Goal: Task Accomplishment & Management: Manage account settings

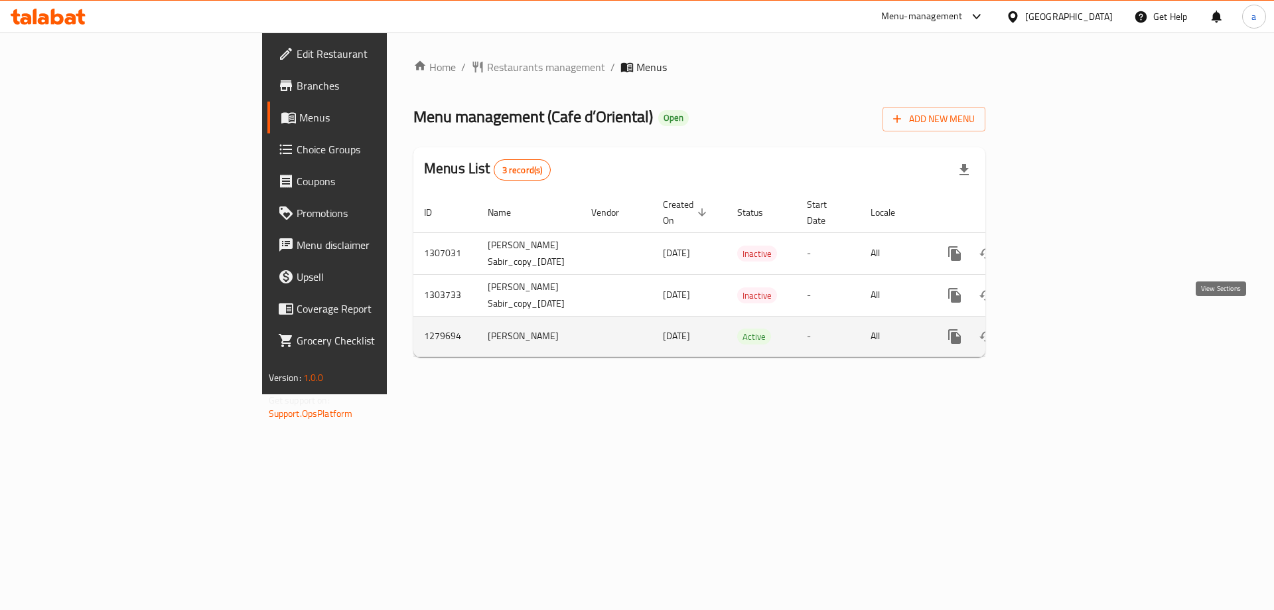
click at [1066, 332] on link "enhanced table" at bounding box center [1050, 336] width 32 height 32
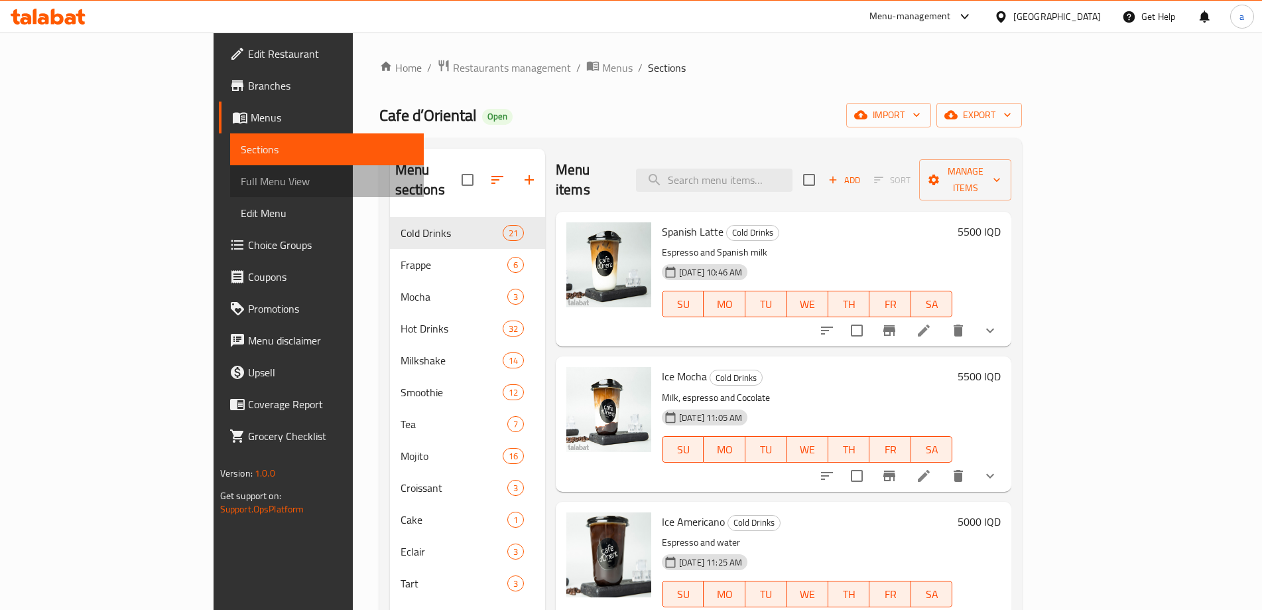
click at [241, 188] on span "Full Menu View" at bounding box center [327, 181] width 173 height 16
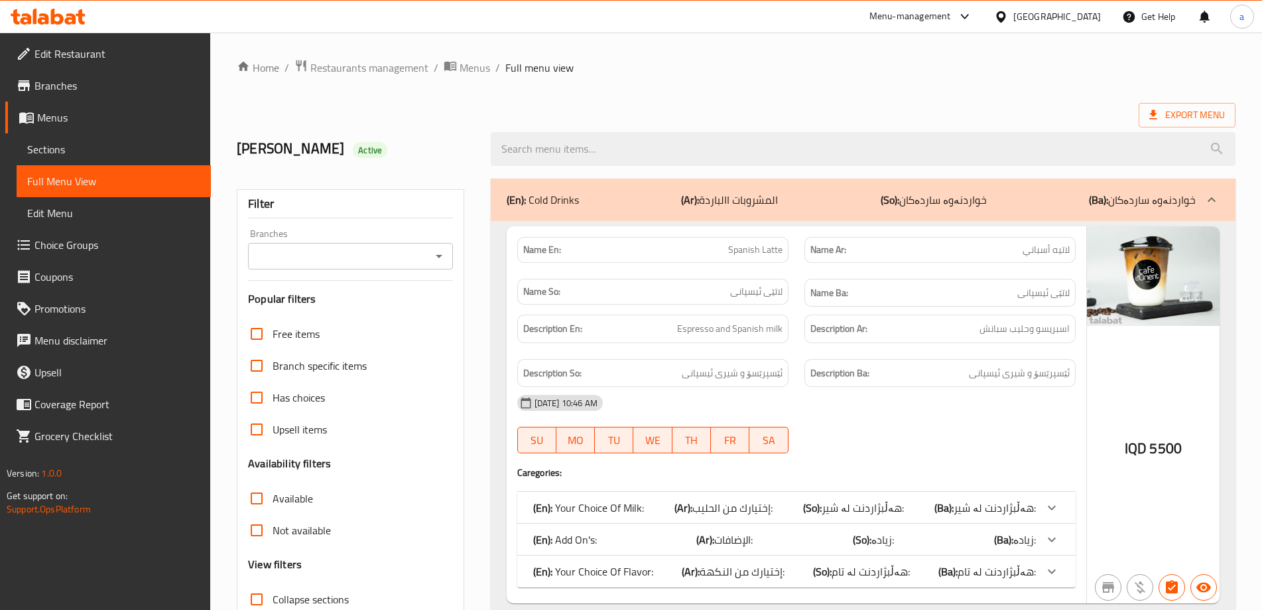
click at [450, 256] on div "Branches" at bounding box center [350, 256] width 204 height 27
click at [446, 256] on icon "Open" at bounding box center [439, 256] width 16 height 16
click at [401, 279] on li "All" at bounding box center [350, 289] width 204 height 24
type input "All"
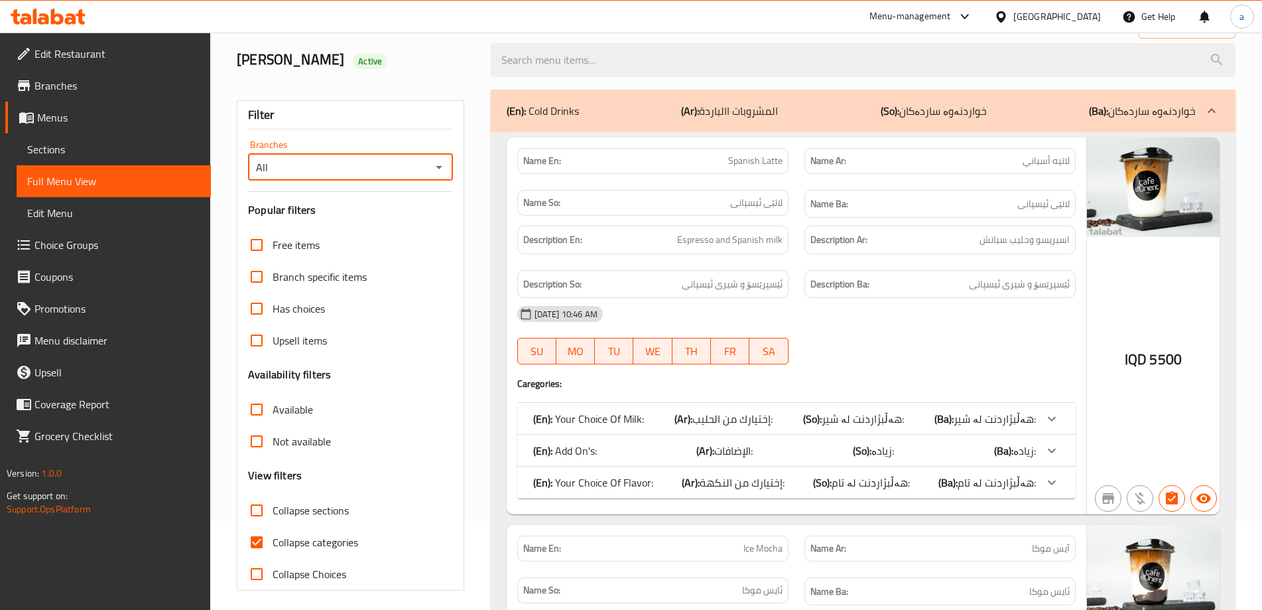
scroll to position [177, 0]
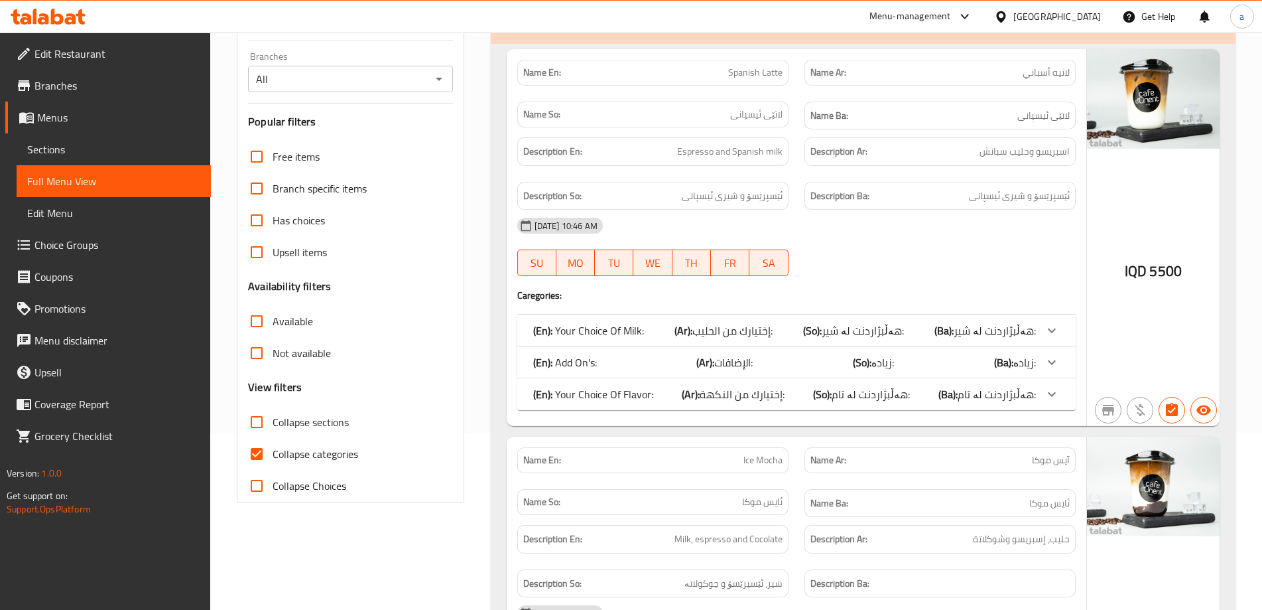
click at [299, 448] on span "Collapse categories" at bounding box center [316, 454] width 86 height 16
click at [273, 448] on input "Collapse categories" at bounding box center [257, 454] width 32 height 32
checkbox input "false"
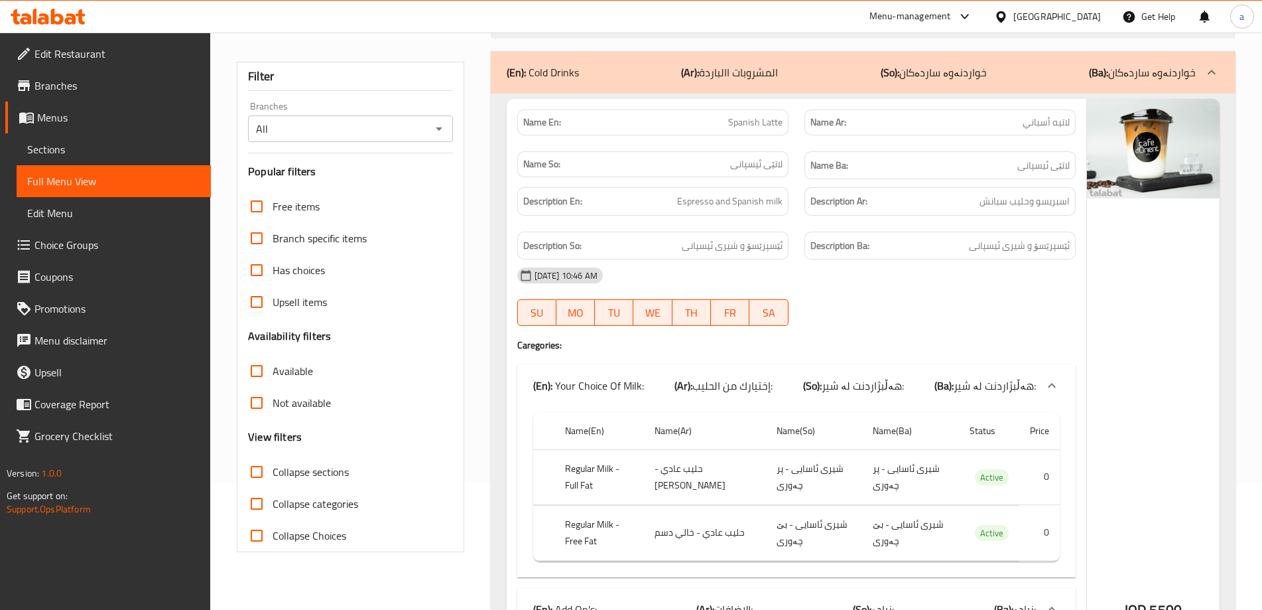
scroll to position [0, 0]
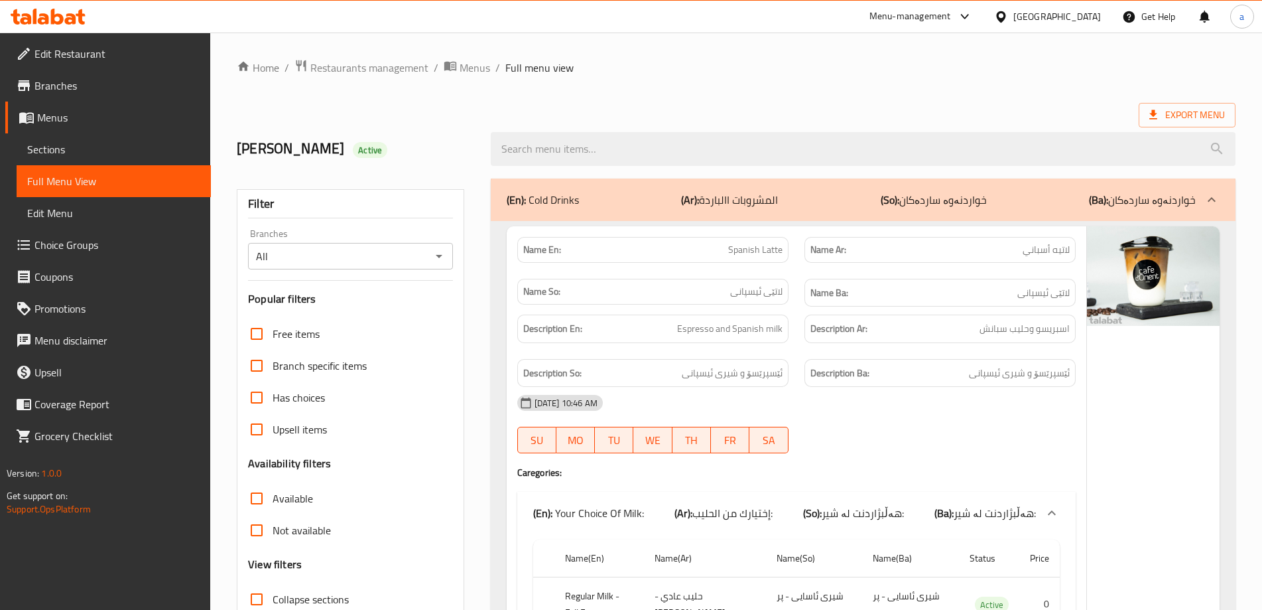
click at [438, 260] on icon "Open" at bounding box center [439, 256] width 16 height 16
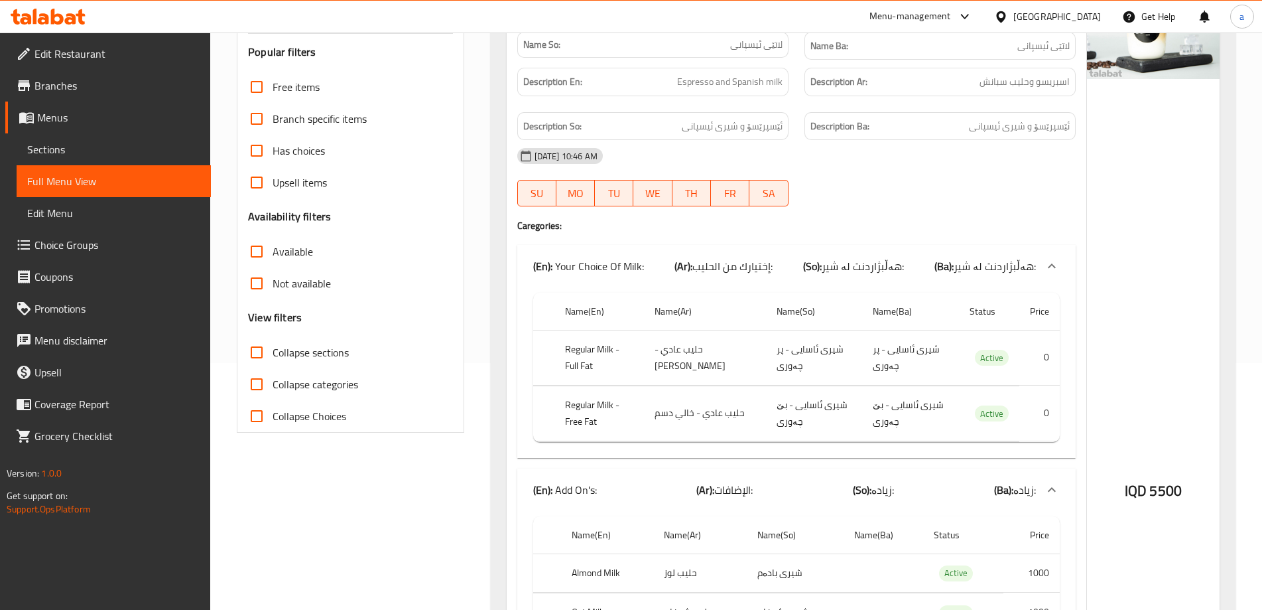
scroll to position [265, 0]
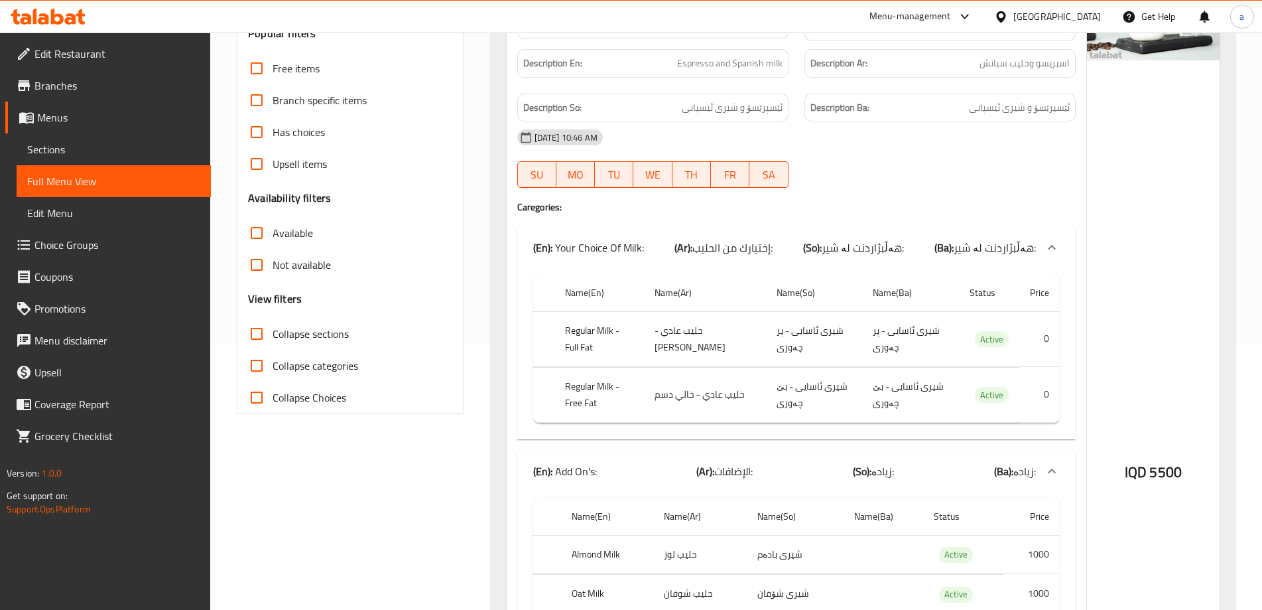
click at [307, 336] on span "Collapse sections" at bounding box center [311, 334] width 76 height 16
click at [273, 336] on input "Collapse sections" at bounding box center [257, 334] width 32 height 32
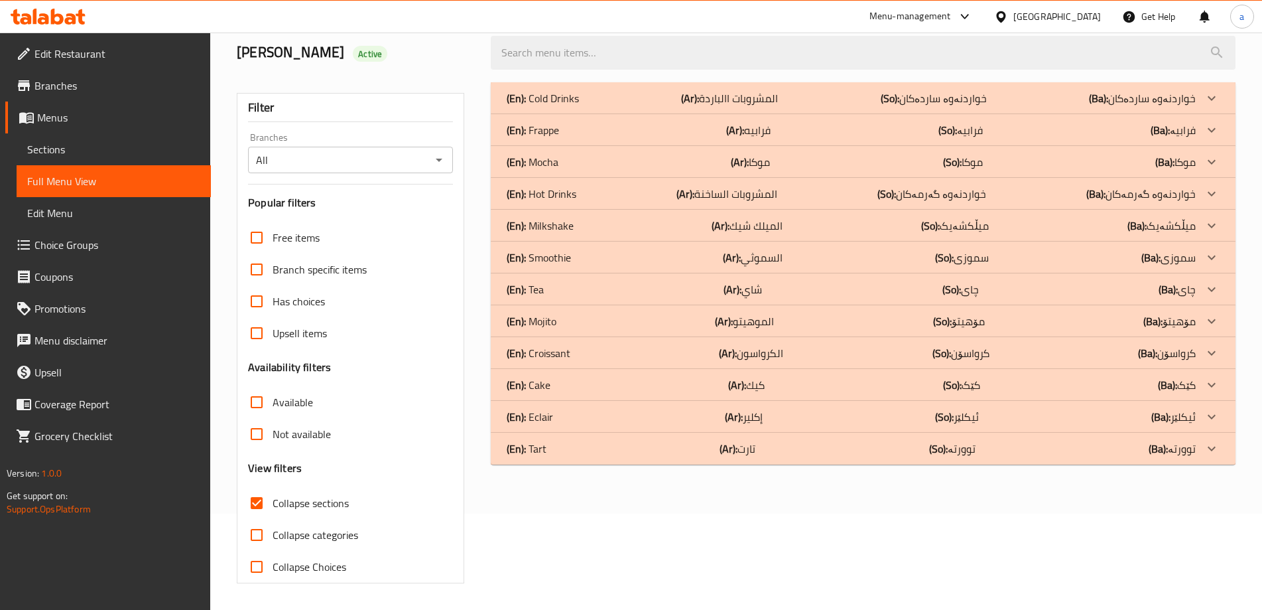
scroll to position [88, 0]
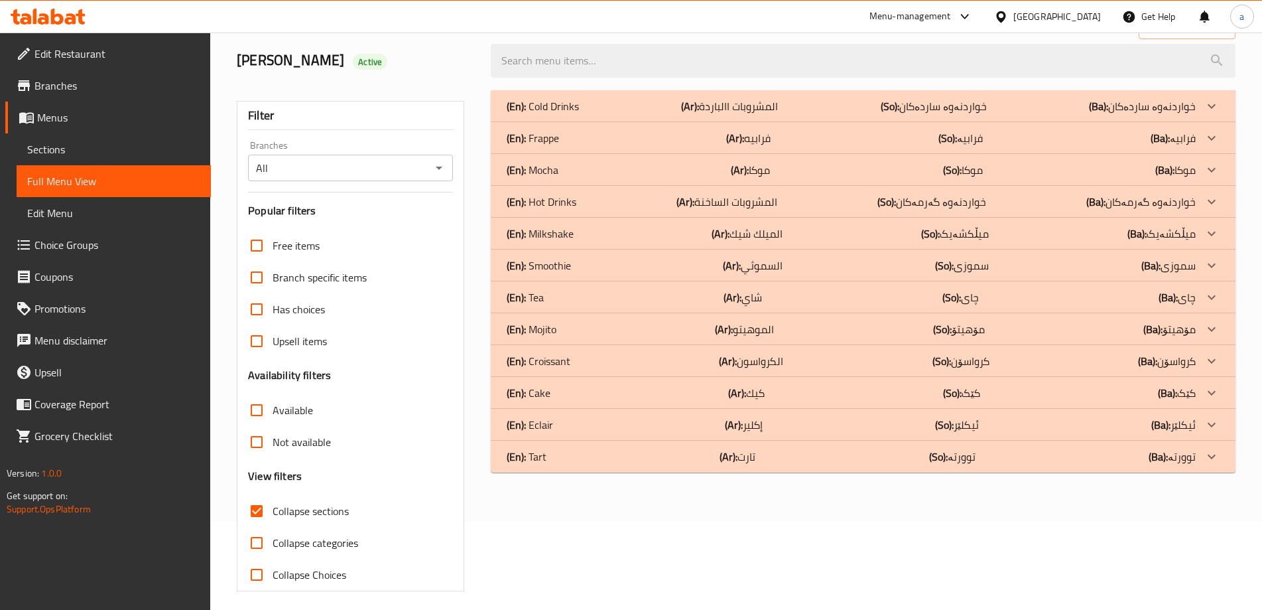
click at [622, 118] on div "(En): Cold Drinks (Ar): المشروبات االباردة (So): خواردنەوە ساردەکان (Ba): خوارد…" at bounding box center [863, 106] width 745 height 32
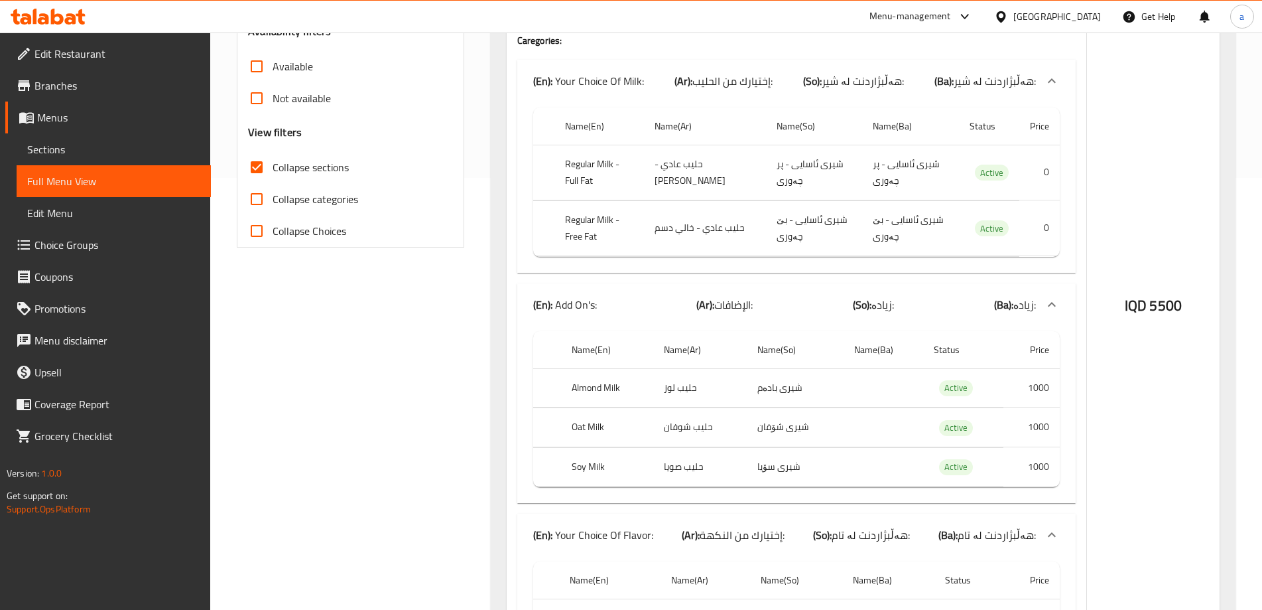
scroll to position [443, 0]
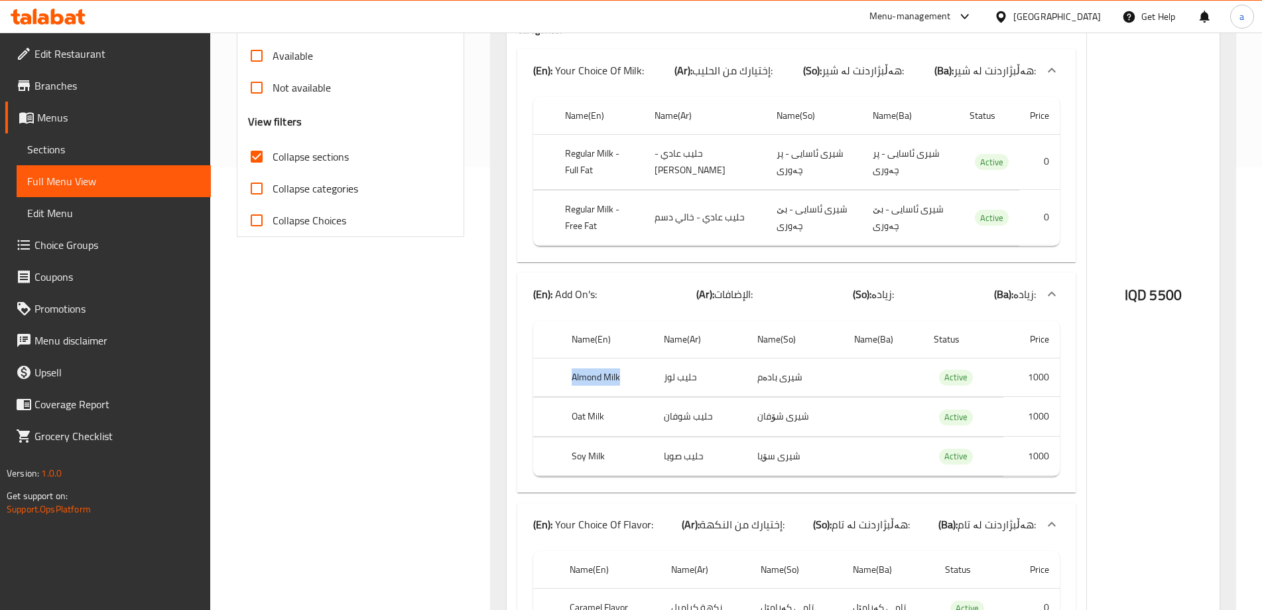
drag, startPoint x: 626, startPoint y: 375, endPoint x: 552, endPoint y: 377, distance: 73.7
click at [552, 377] on tr "Almond Milk حليب لوز شیری بادەم Active 1000" at bounding box center [796, 377] width 527 height 39
copy tr "Almond Milk"
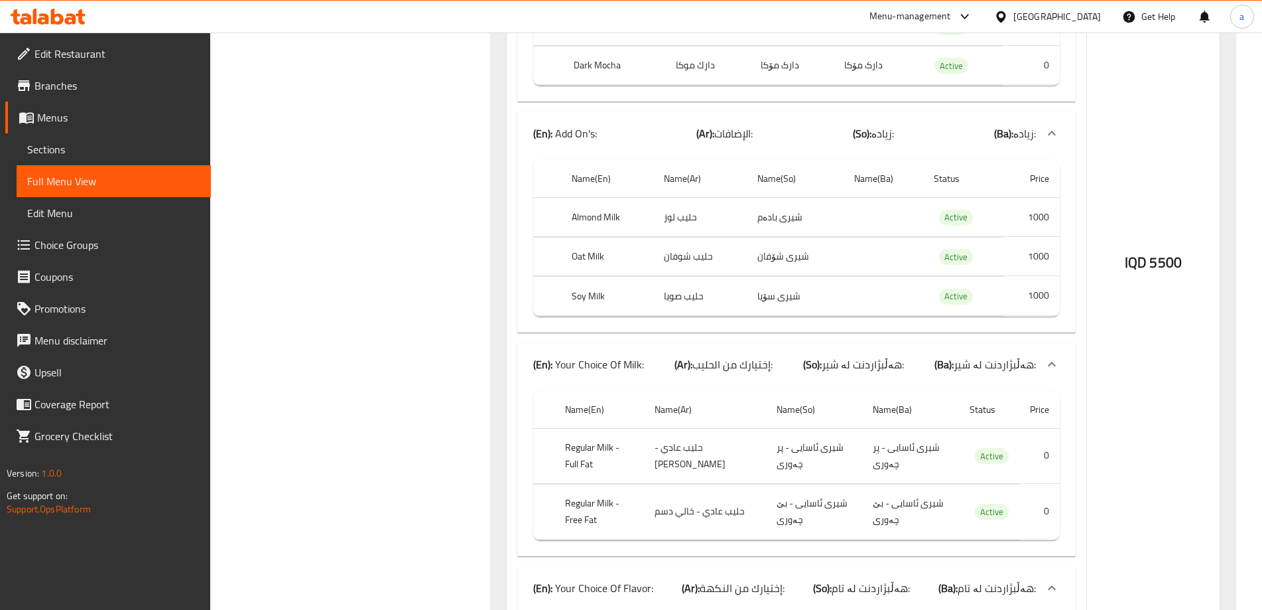
scroll to position [0, 0]
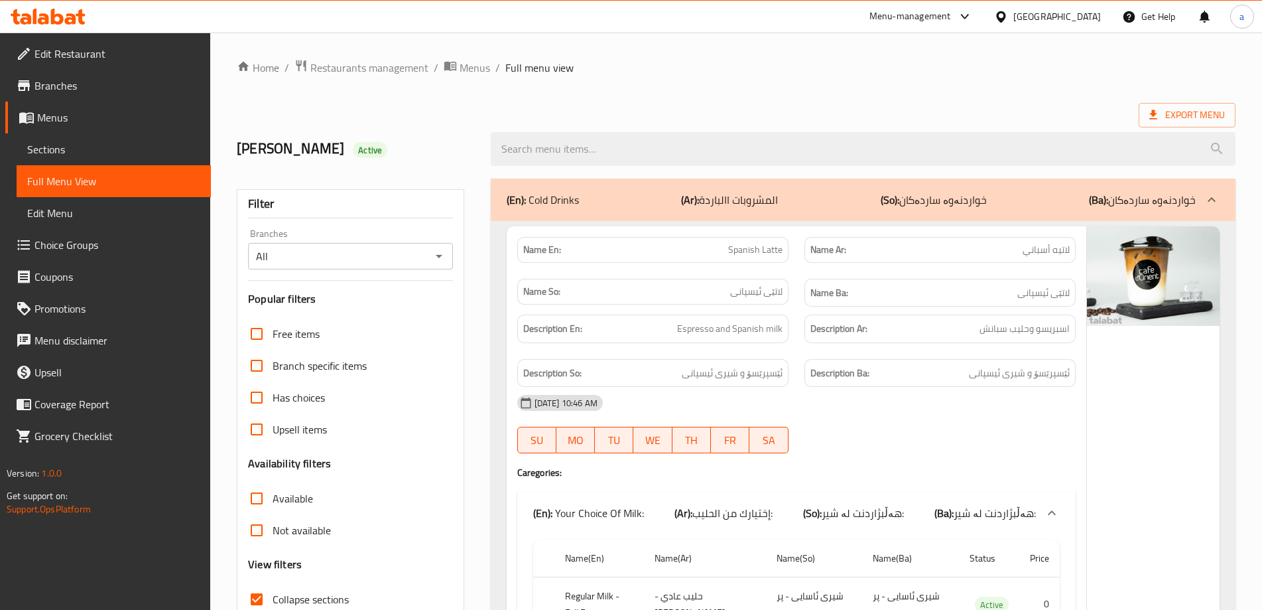
click at [929, 192] on p "(So): خواردنەوە ساردەکان" at bounding box center [934, 200] width 106 height 16
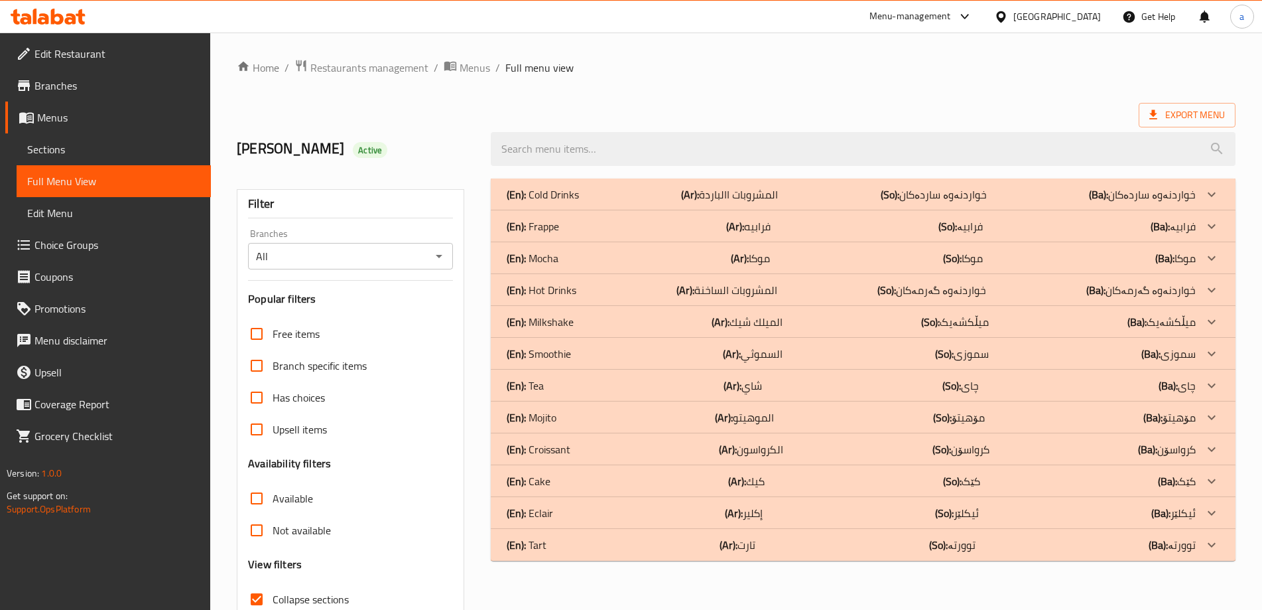
click at [864, 109] on div "Export Menu" at bounding box center [736, 115] width 999 height 25
click at [326, 591] on span "Collapse sections" at bounding box center [311, 599] width 76 height 16
click at [273, 591] on input "Collapse sections" at bounding box center [257, 599] width 32 height 32
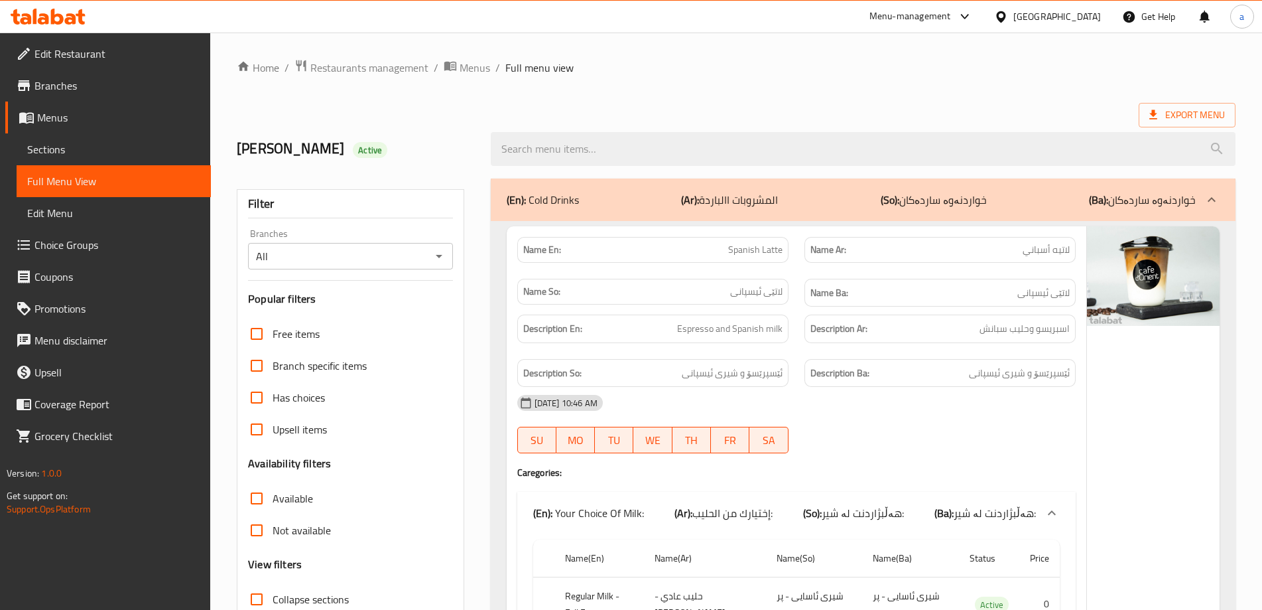
scroll to position [5, 0]
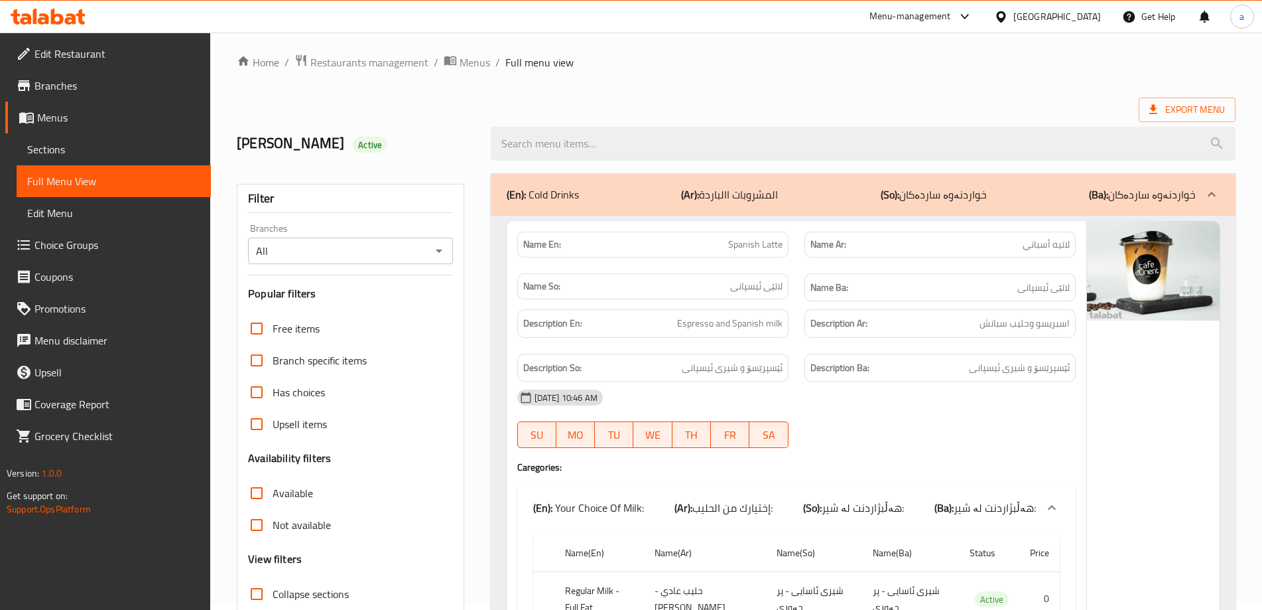
click at [581, 206] on div "(En): Cold Drinks (Ar): المشروبات االباردة (So): خواردنەوە ساردەکان (Ba): خوارد…" at bounding box center [863, 194] width 745 height 42
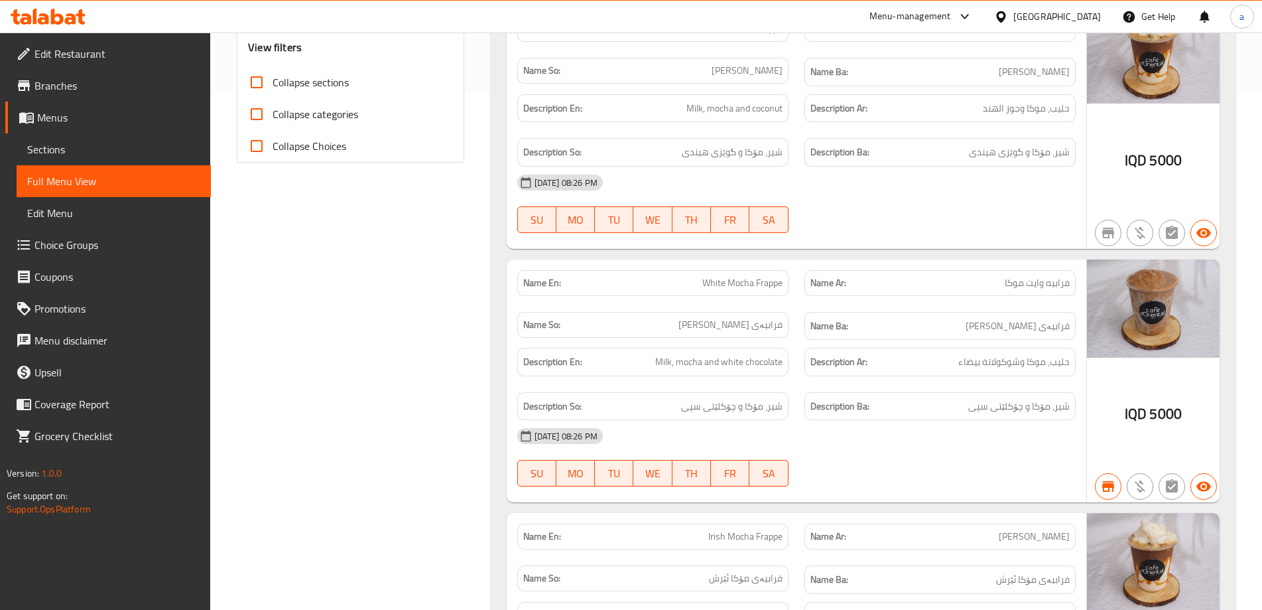
scroll to position [338, 0]
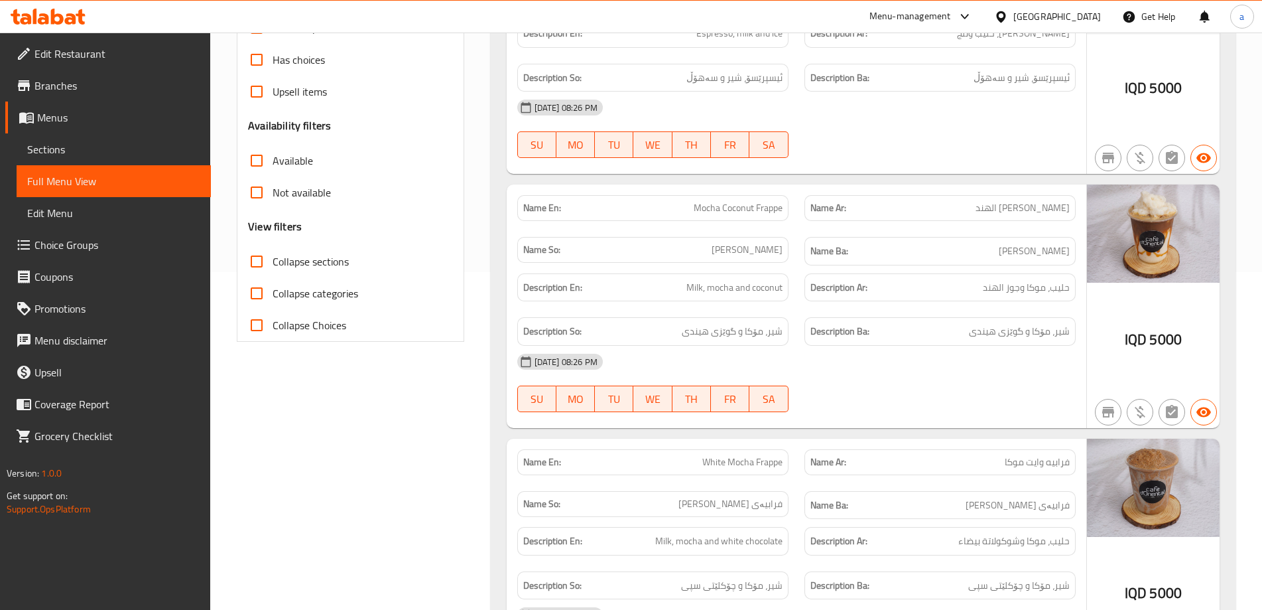
click at [318, 258] on span "Collapse sections" at bounding box center [311, 261] width 76 height 16
click at [273, 258] on input "Collapse sections" at bounding box center [257, 261] width 32 height 32
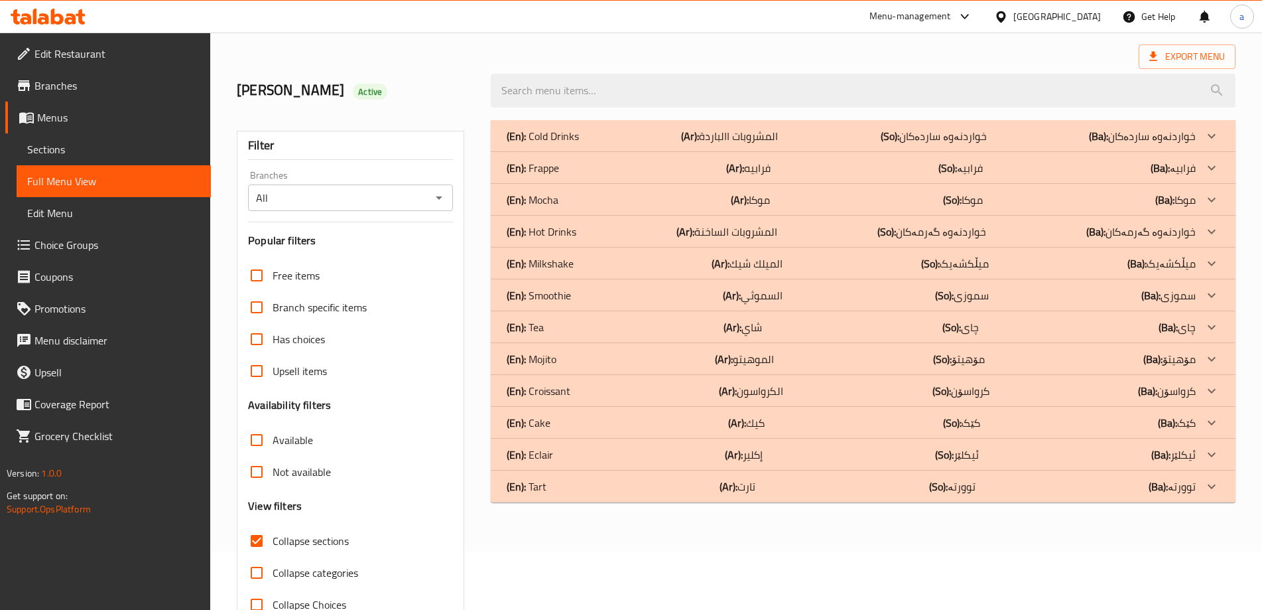
scroll to position [88, 0]
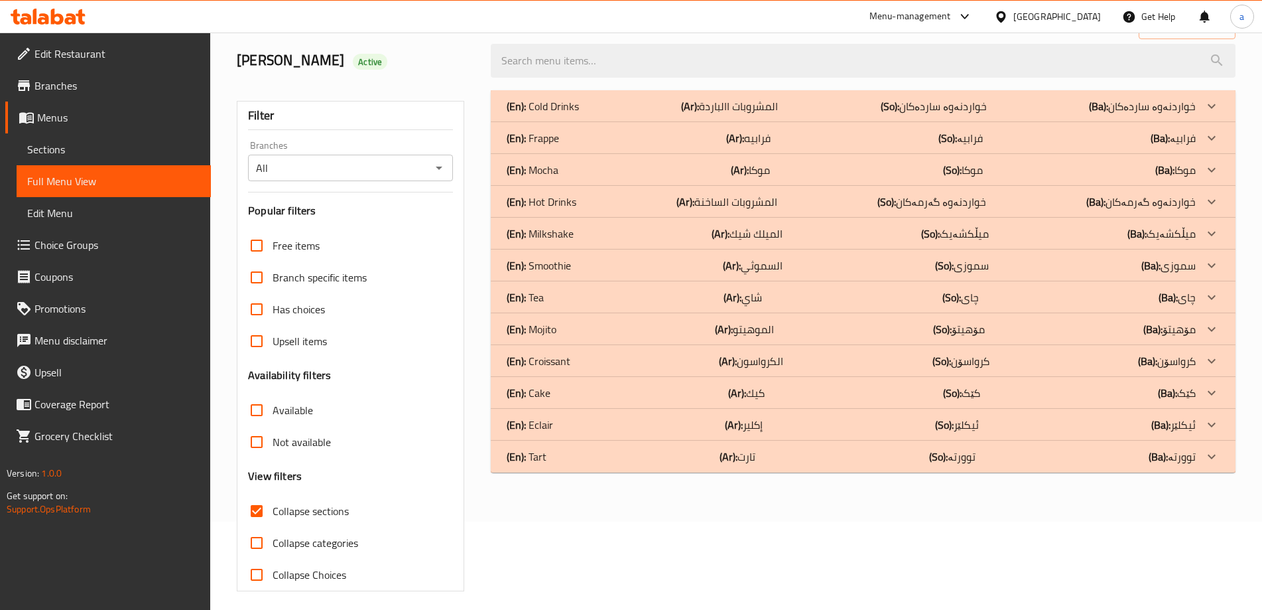
click at [316, 506] on span "Collapse sections" at bounding box center [311, 511] width 76 height 16
click at [273, 506] on input "Collapse sections" at bounding box center [257, 511] width 32 height 32
checkbox input "false"
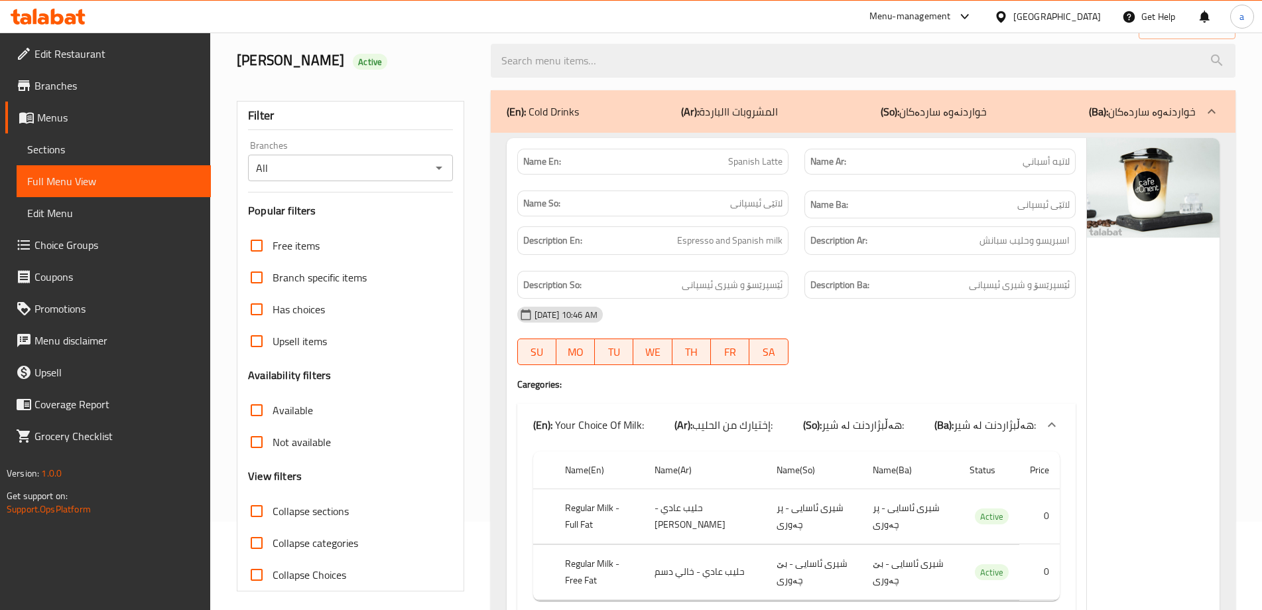
click at [570, 107] on p "(En): Cold Drinks" at bounding box center [543, 111] width 72 height 16
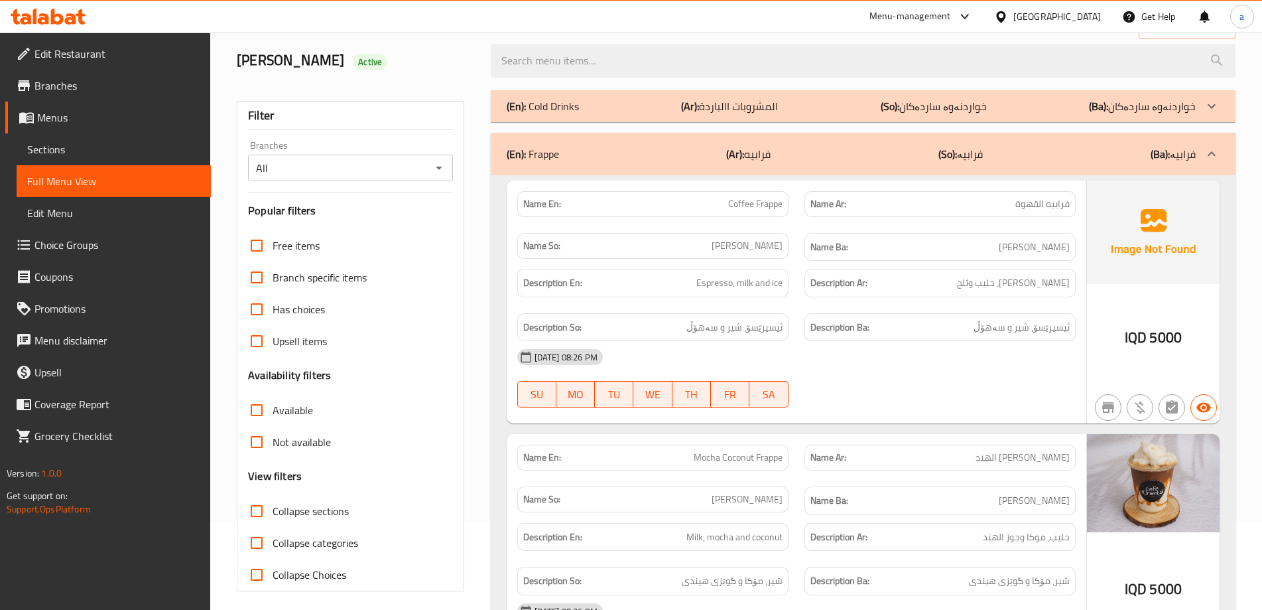
click at [567, 167] on div "(En): Frappe (Ar): فرابيه (So): فرابیە (Ba): فرابیە" at bounding box center [863, 154] width 745 height 42
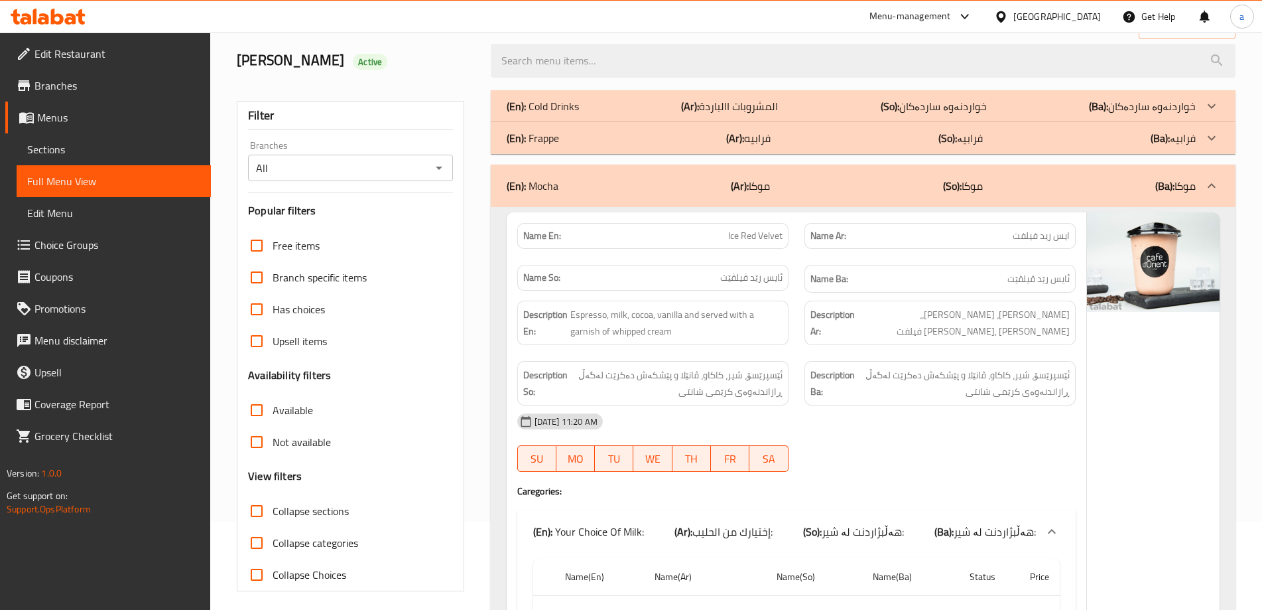
click at [567, 178] on div "(En): Mocha (Ar): موكا (So): موكا (Ba): موكا" at bounding box center [851, 186] width 689 height 16
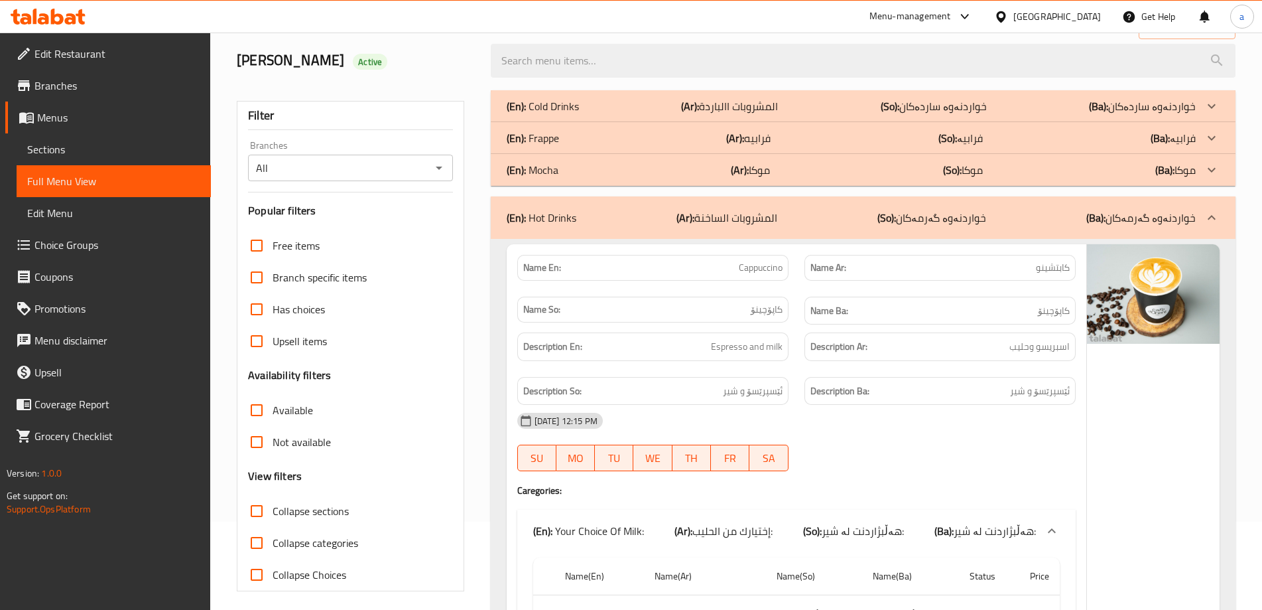
click at [592, 214] on div "(En): Hot Drinks (Ar): المشروبات الساخنة (So): خواردنەوە گەرمەکان (Ba): خواردنە…" at bounding box center [851, 218] width 689 height 16
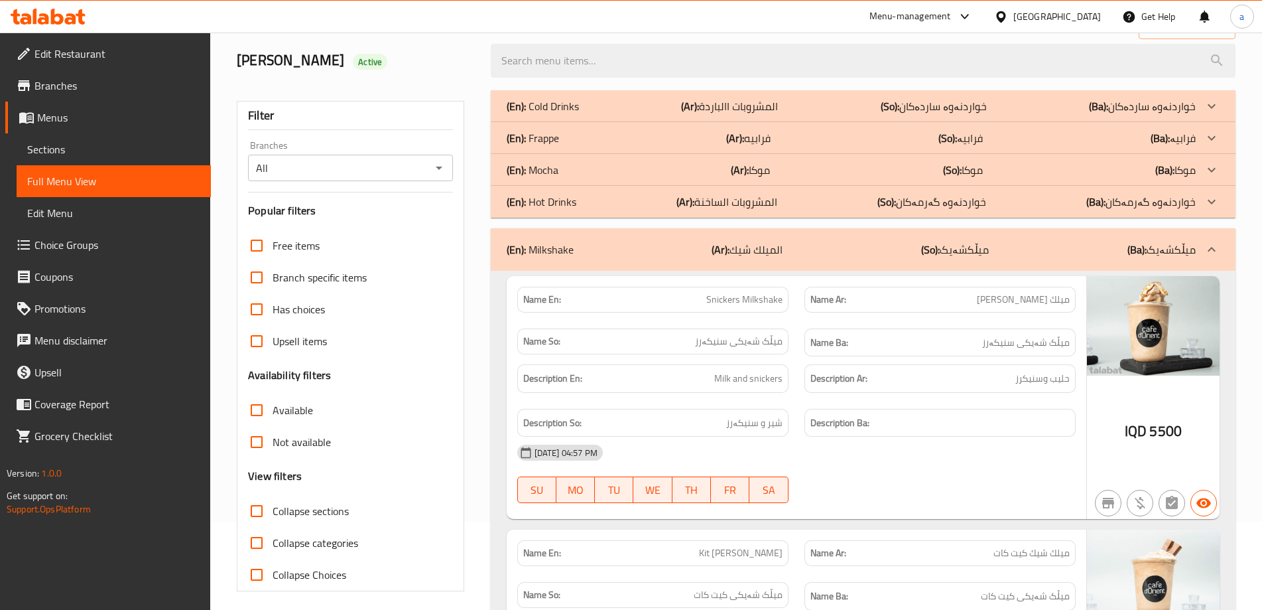
click at [730, 251] on b "(Ar):" at bounding box center [721, 249] width 18 height 20
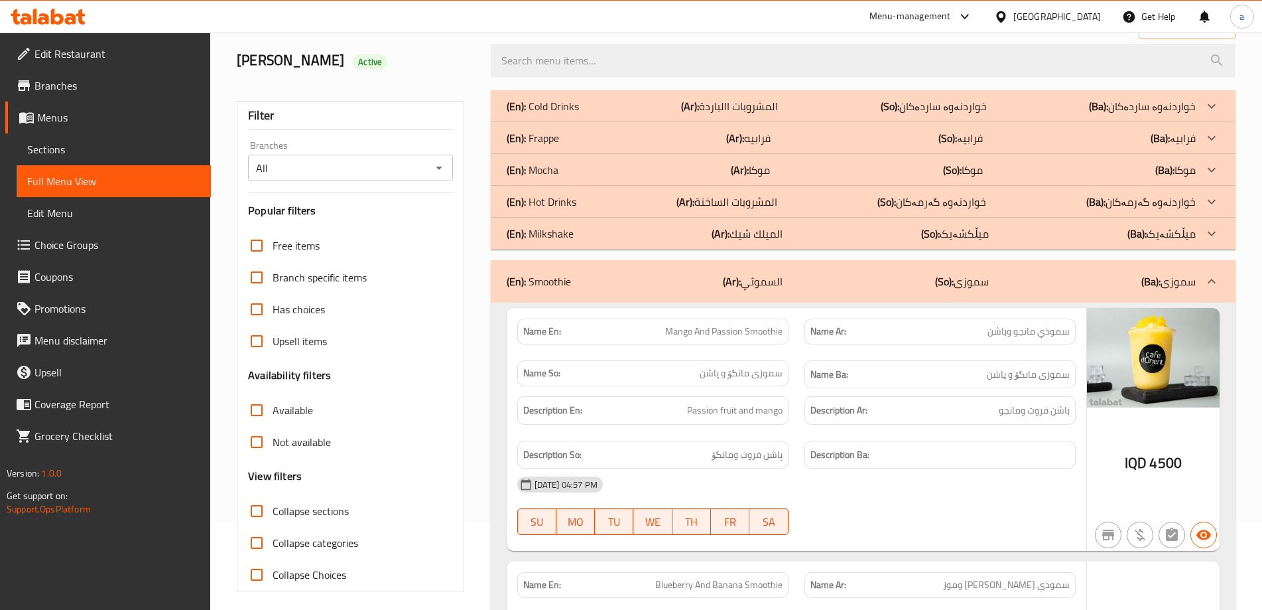
click at [714, 209] on p "(Ar): المشروبات الساخنة" at bounding box center [727, 202] width 101 height 16
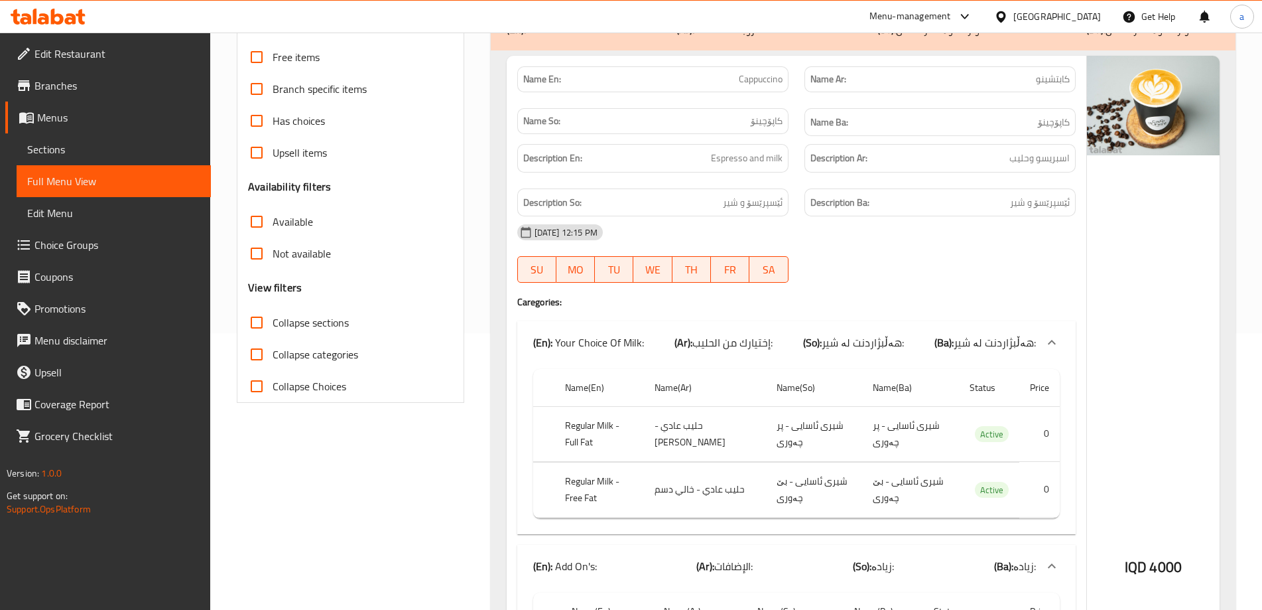
scroll to position [177, 0]
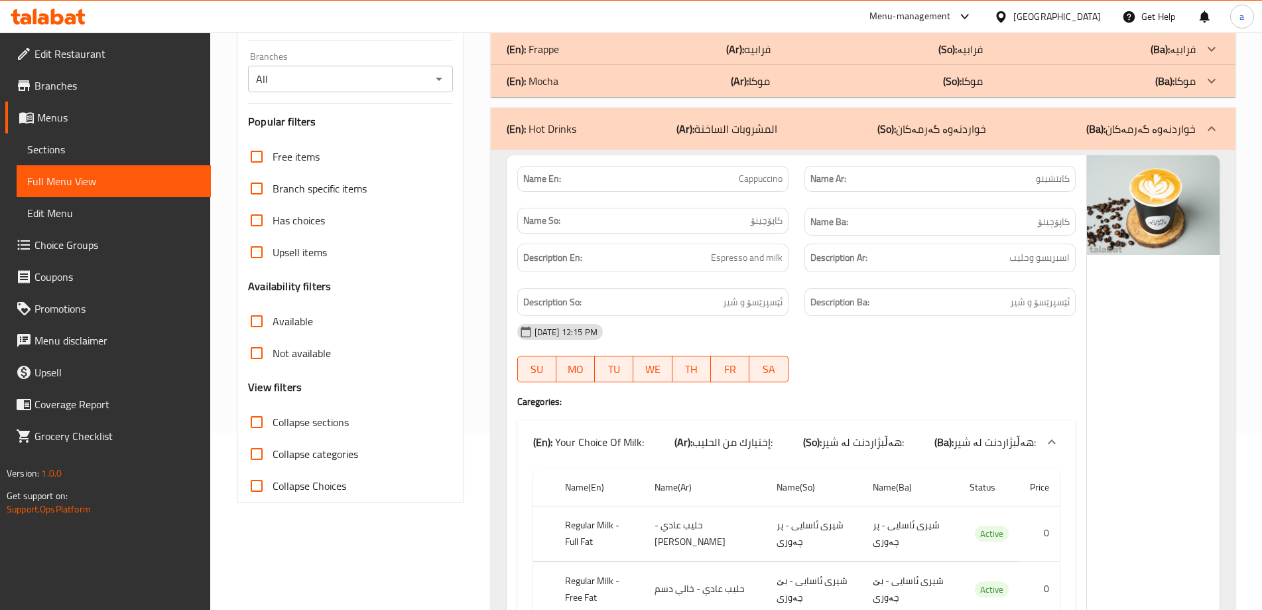
click at [896, 137] on b "(So):" at bounding box center [887, 129] width 19 height 20
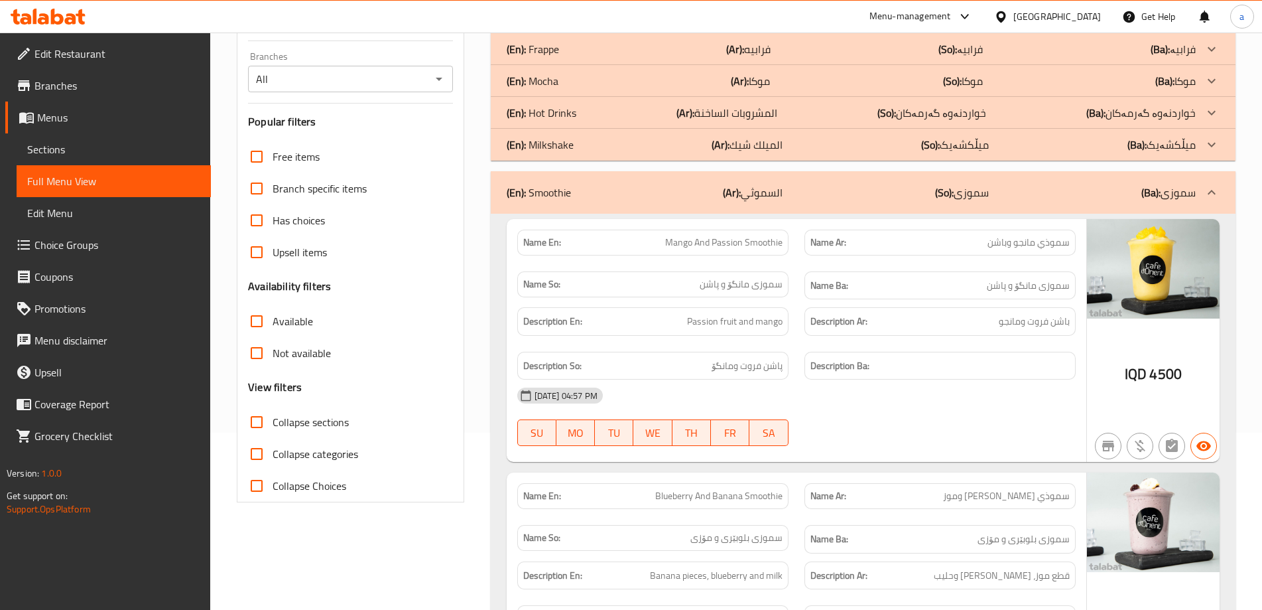
scroll to position [0, 0]
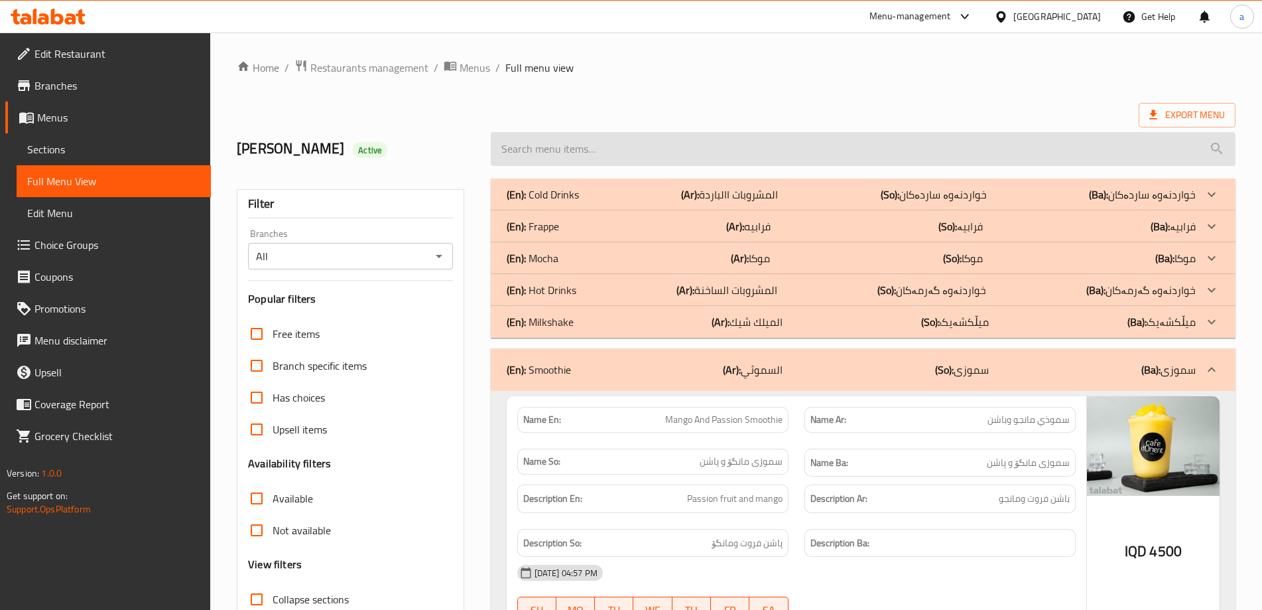
click at [823, 191] on div "(En): Cold Drinks (Ar): المشروبات االباردة (So): خواردنەوە ساردەکان (Ba): خوارد…" at bounding box center [851, 194] width 689 height 16
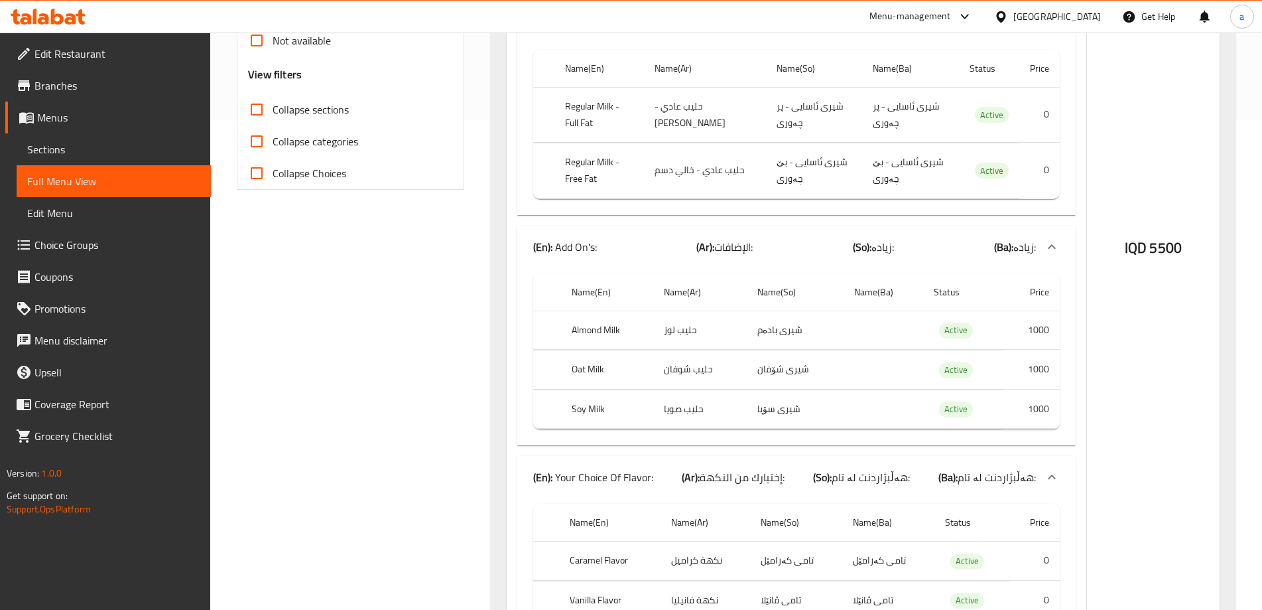
scroll to position [265, 0]
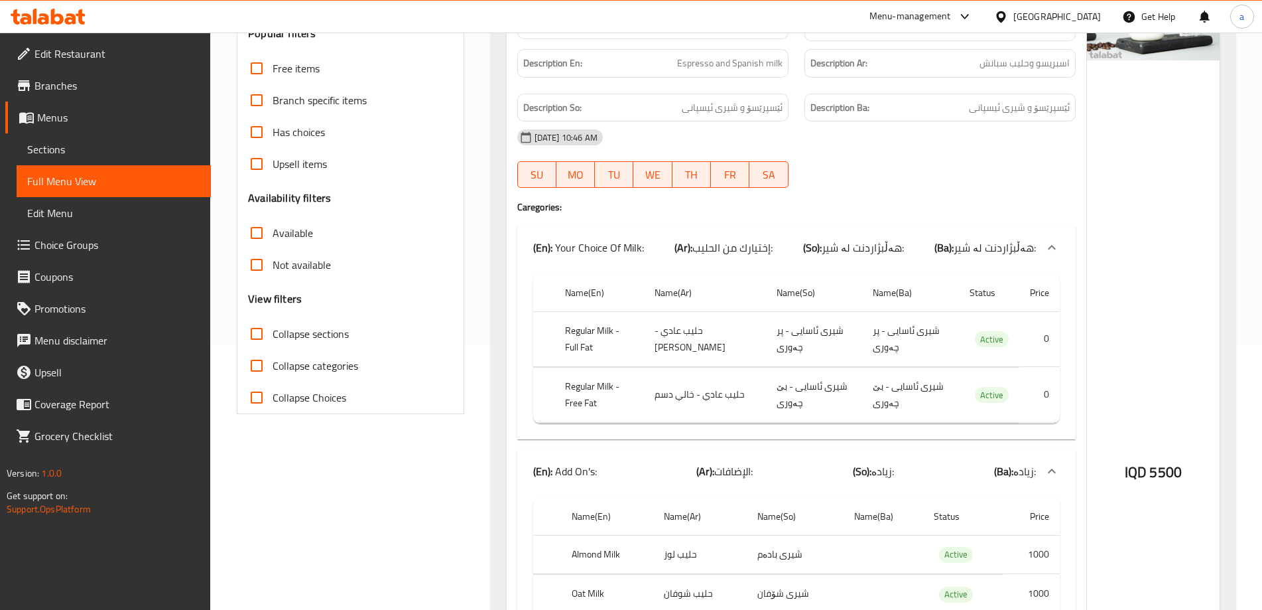
click at [324, 358] on span "Collapse categories" at bounding box center [316, 366] width 86 height 16
click at [273, 358] on input "Collapse categories" at bounding box center [257, 366] width 32 height 32
checkbox input "true"
click at [306, 333] on span "Collapse sections" at bounding box center [311, 334] width 76 height 16
click at [273, 333] on input "Collapse sections" at bounding box center [257, 334] width 32 height 32
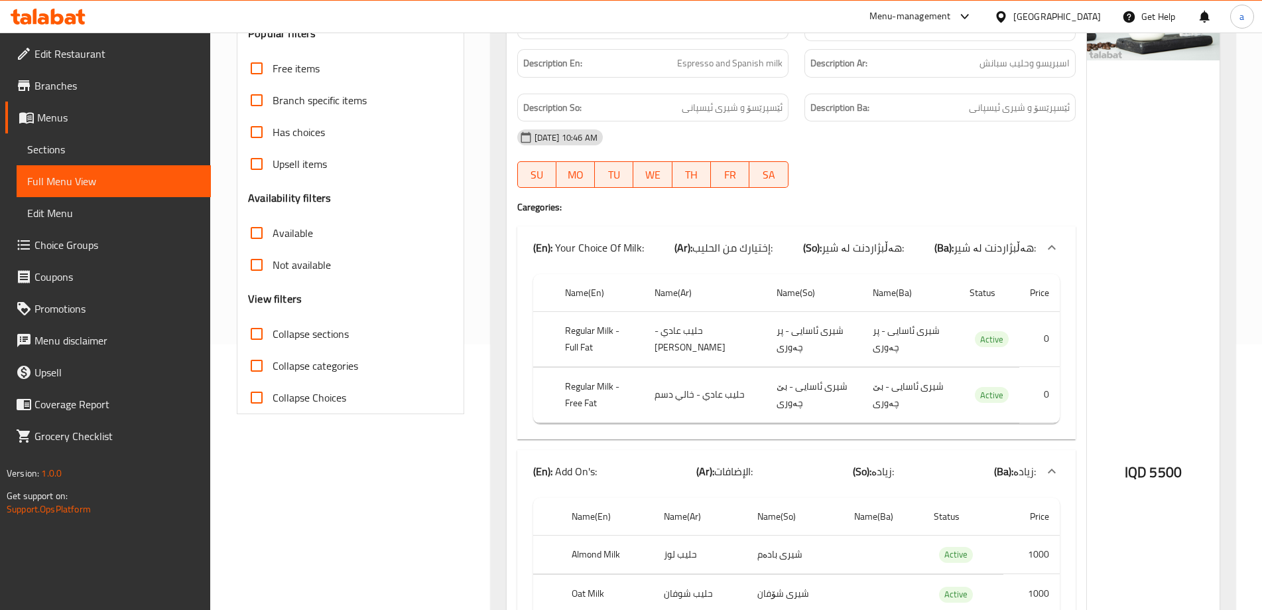
checkbox input "true"
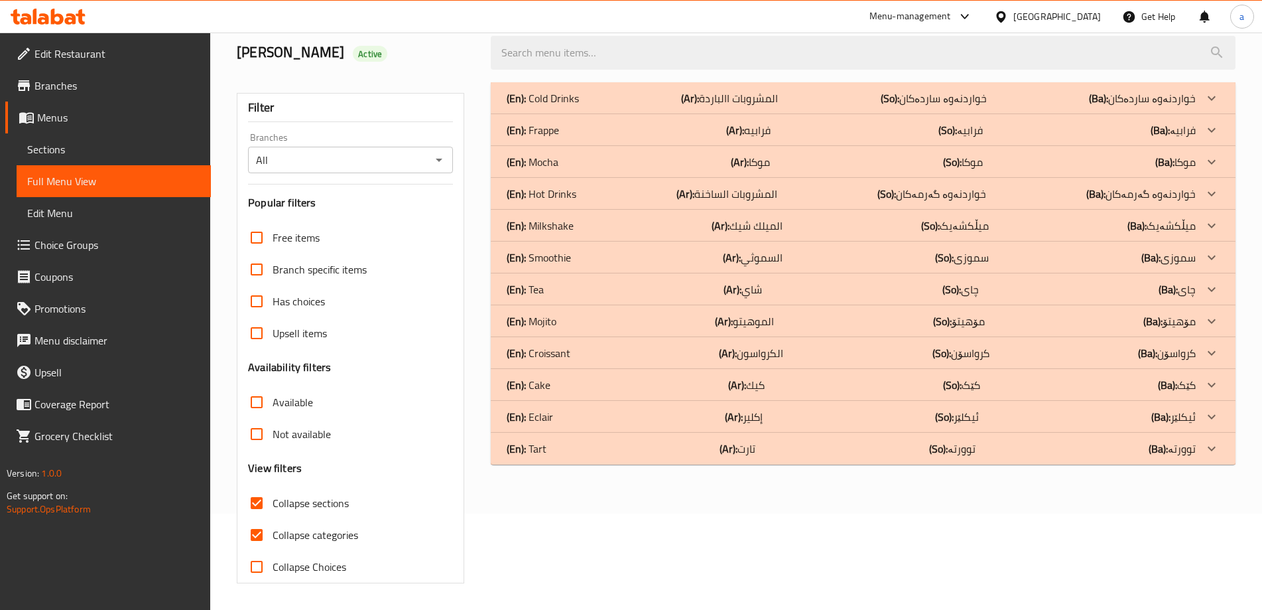
scroll to position [96, 0]
click at [584, 194] on div "(En): Hot Drinks (Ar): المشروبات الساخنة (So): خواردنەوە گەرمەکان (Ba): خواردنە…" at bounding box center [851, 194] width 689 height 16
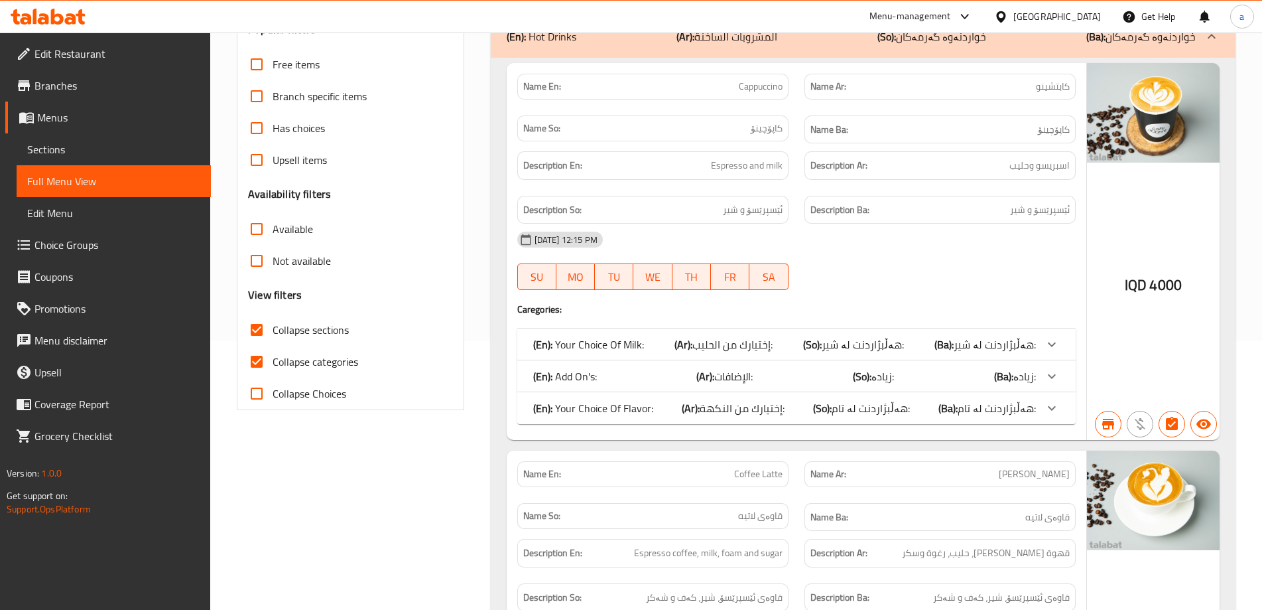
click at [710, 366] on b "(Ar):" at bounding box center [706, 376] width 18 height 20
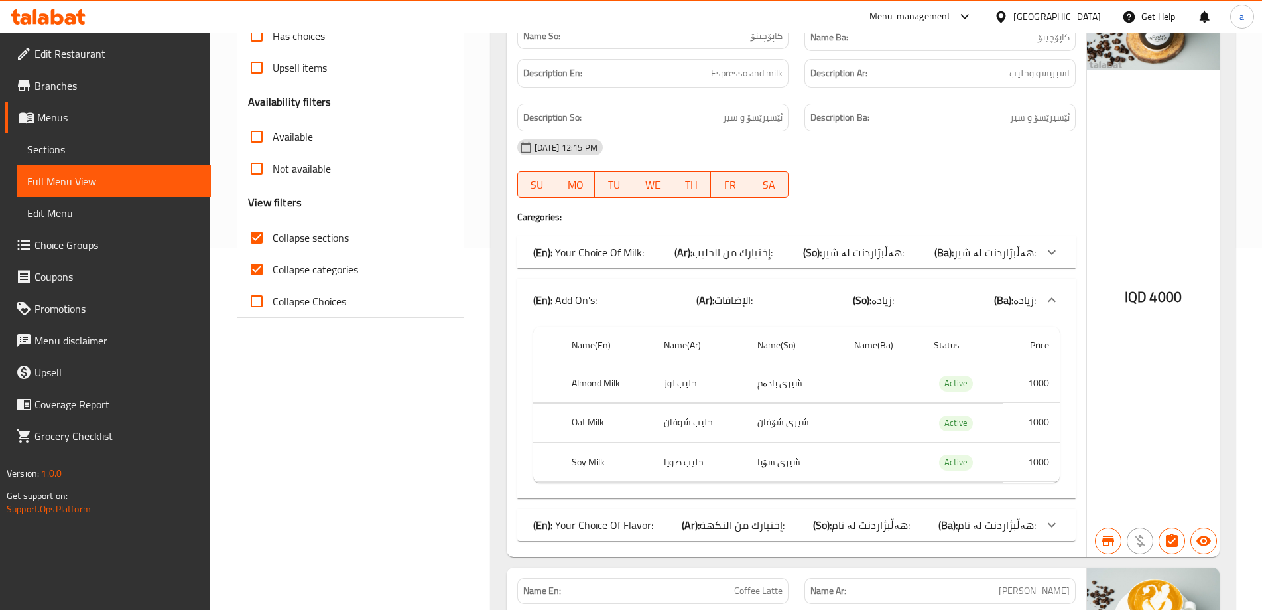
scroll to position [539, 0]
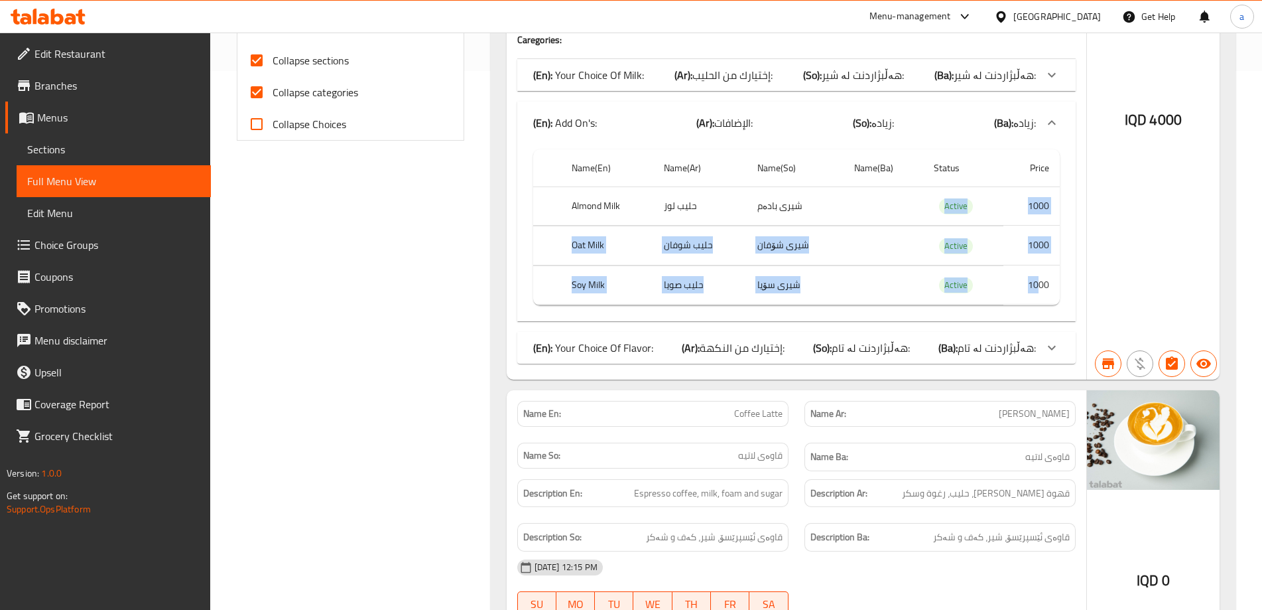
drag, startPoint x: 750, startPoint y: 202, endPoint x: 1038, endPoint y: 279, distance: 297.2
click at [1038, 279] on tbody "Almond Milk حليب لوز شیری بادەم Active 1000 Oat Milk حليب شوفان شیری شۆفان Acti…" at bounding box center [796, 245] width 527 height 119
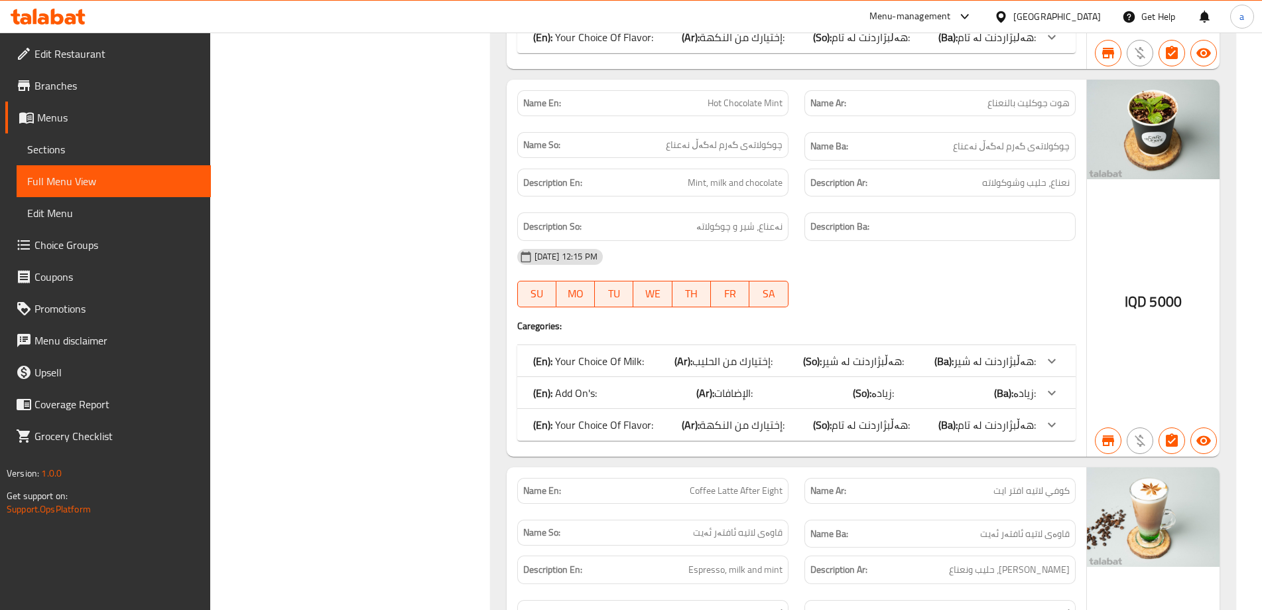
scroll to position [2253, 0]
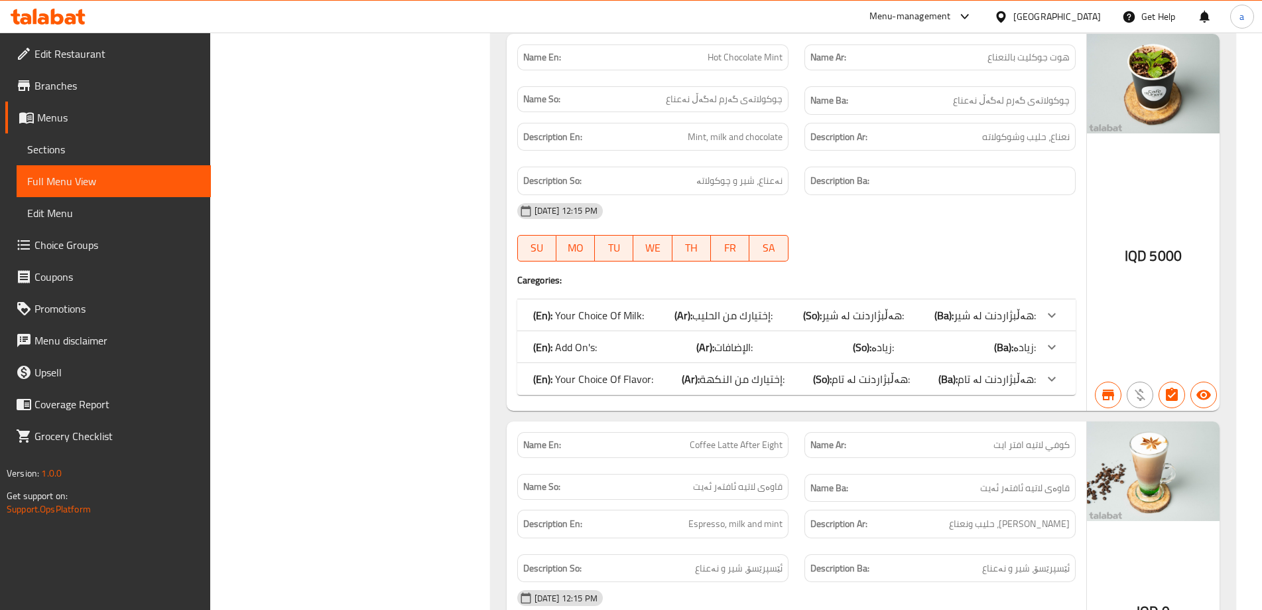
click at [663, 346] on div "(En): Add On's: (Ar): الإضافات: (So): زیادە: (Ba): زیادە:" at bounding box center [784, 347] width 503 height 16
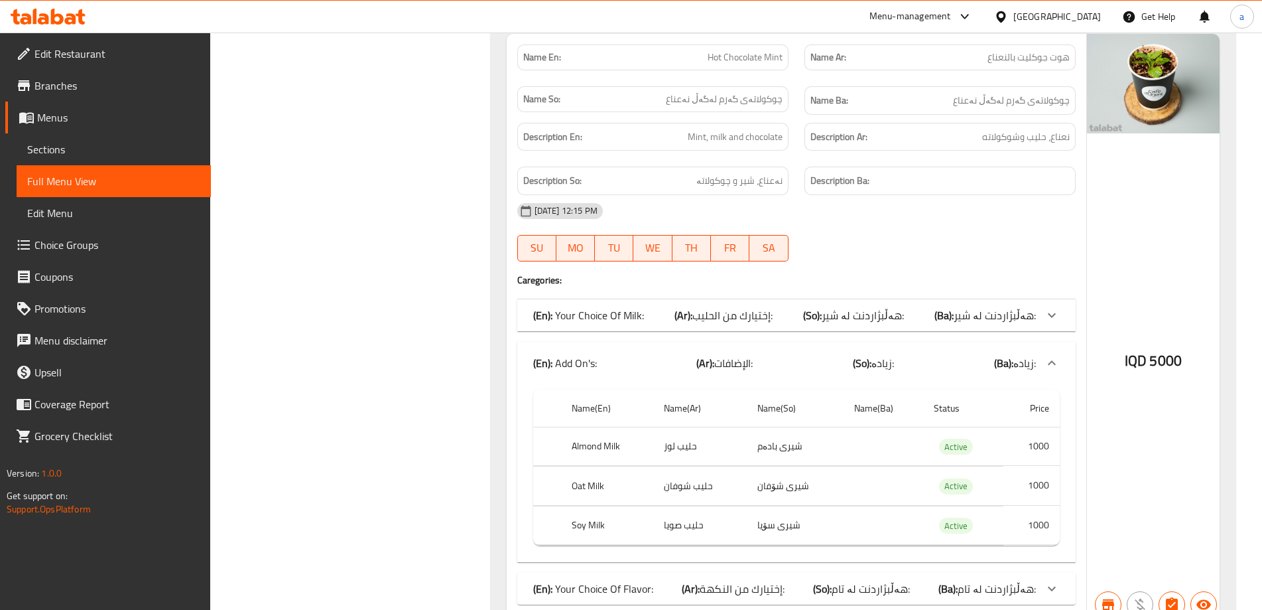
scroll to position [2430, 0]
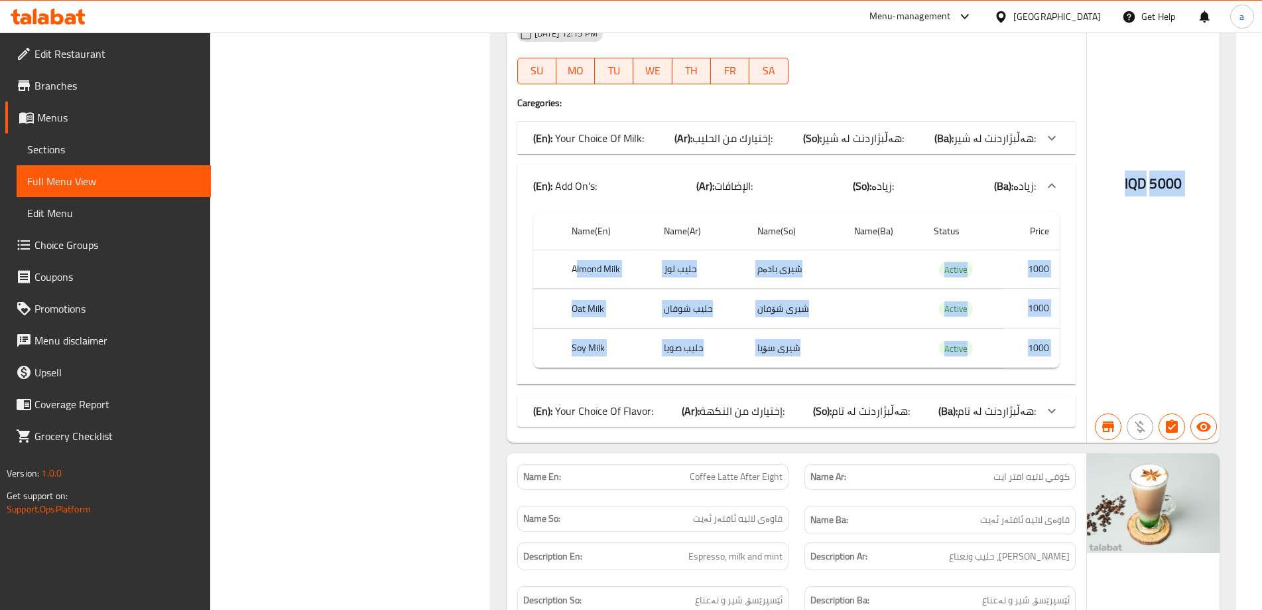
drag, startPoint x: 575, startPoint y: 283, endPoint x: 1109, endPoint y: 347, distance: 537.8
click at [1109, 347] on div "Name En: Hot Chocolate Mint Name Ar: هوت جوكليت بالنعناع Name So: چوکولاتەی گەر…" at bounding box center [863, 150] width 713 height 586
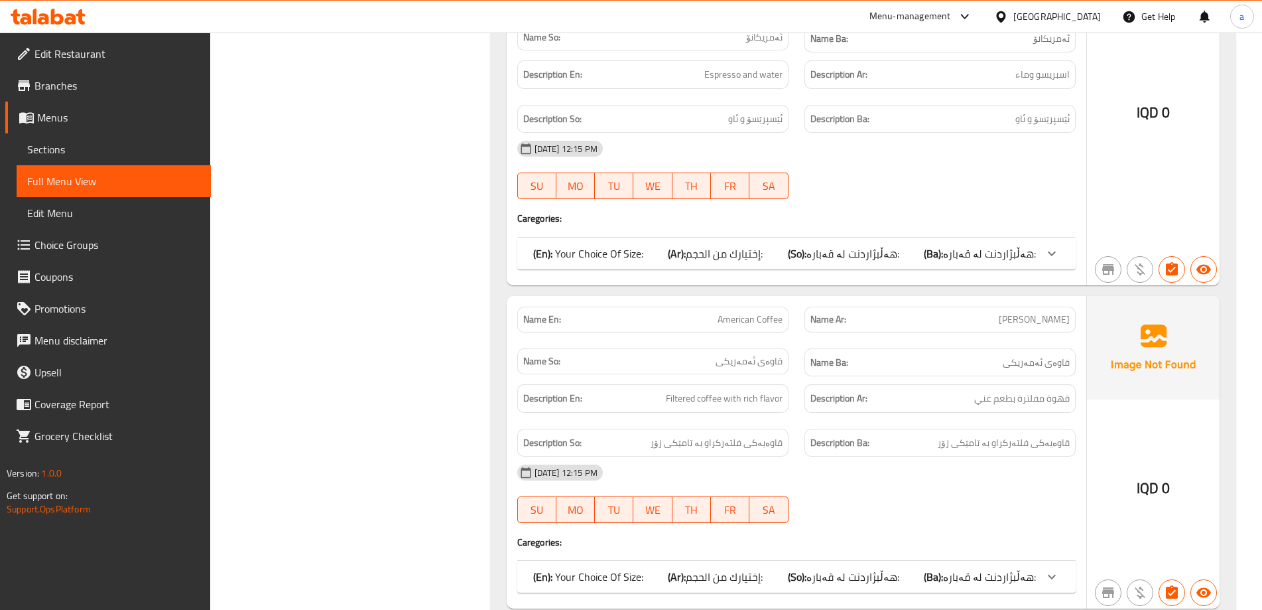
scroll to position [1280, 0]
click at [72, 249] on span "Choice Groups" at bounding box center [117, 245] width 166 height 16
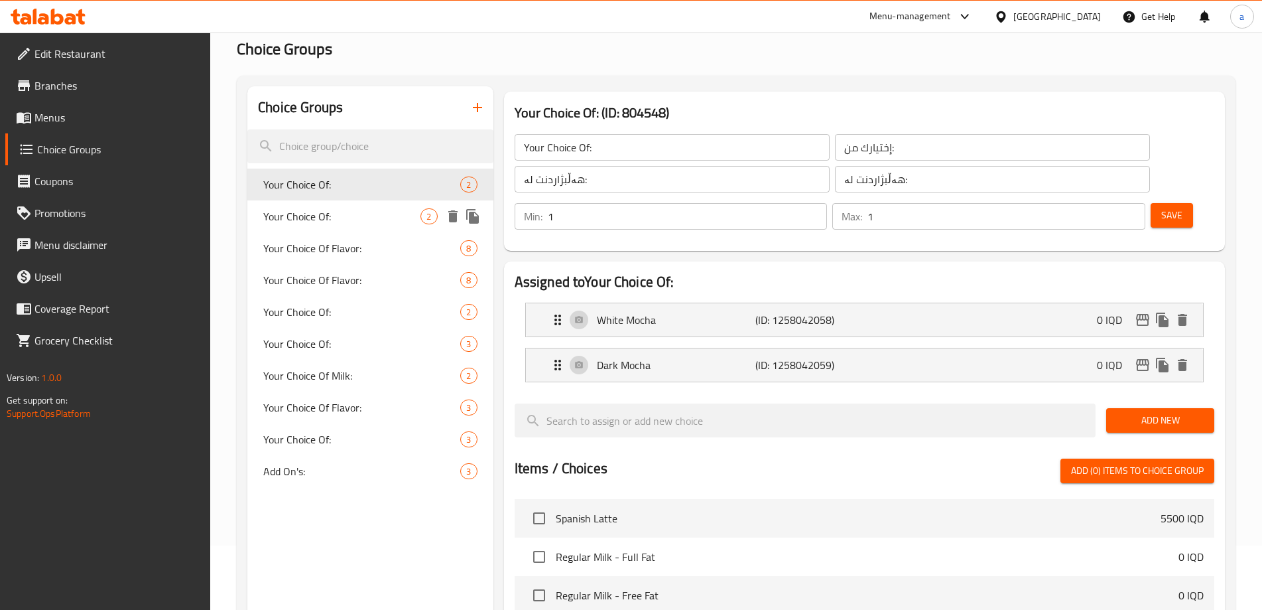
scroll to position [265, 0]
